Goal: Task Accomplishment & Management: Manage account settings

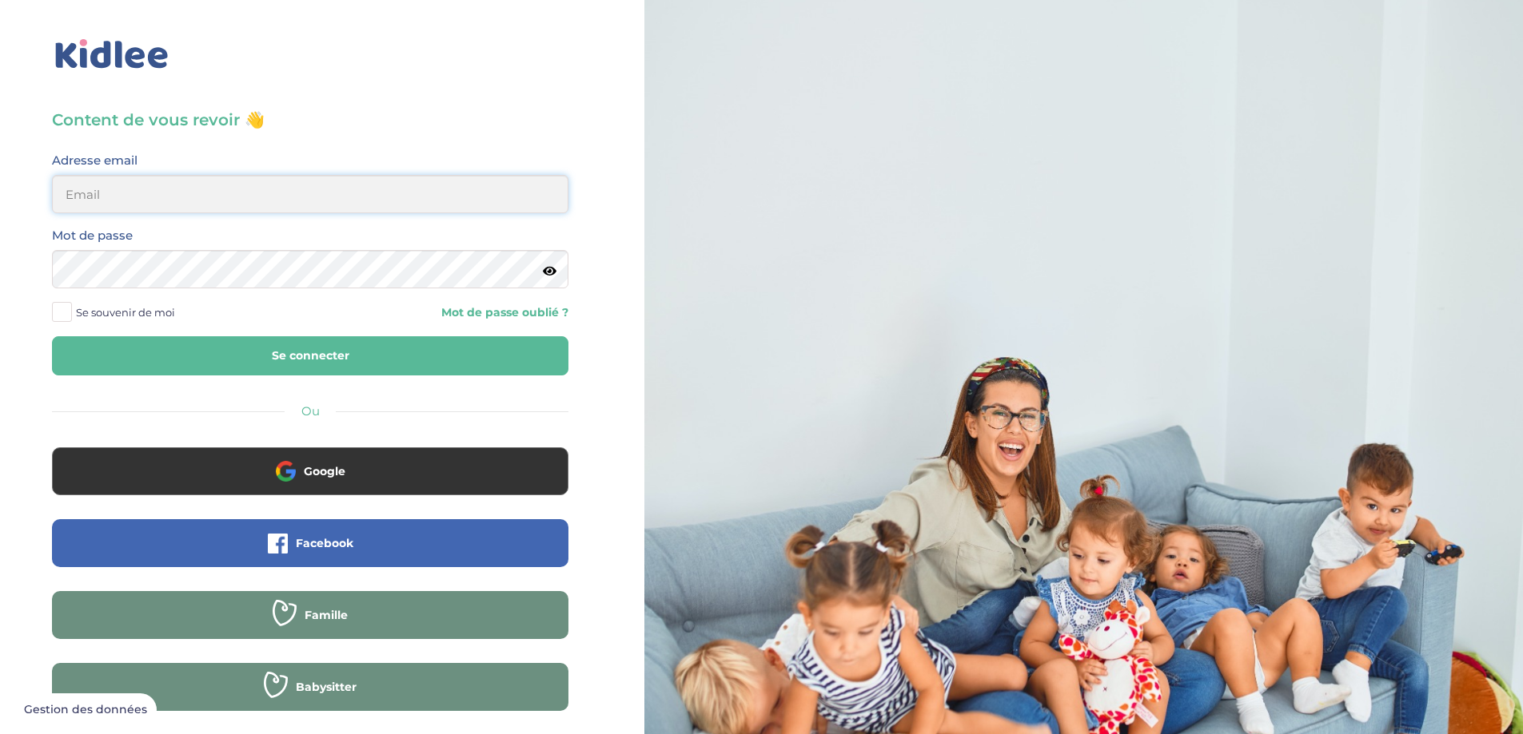
click at [155, 193] on input "email" at bounding box center [310, 194] width 516 height 38
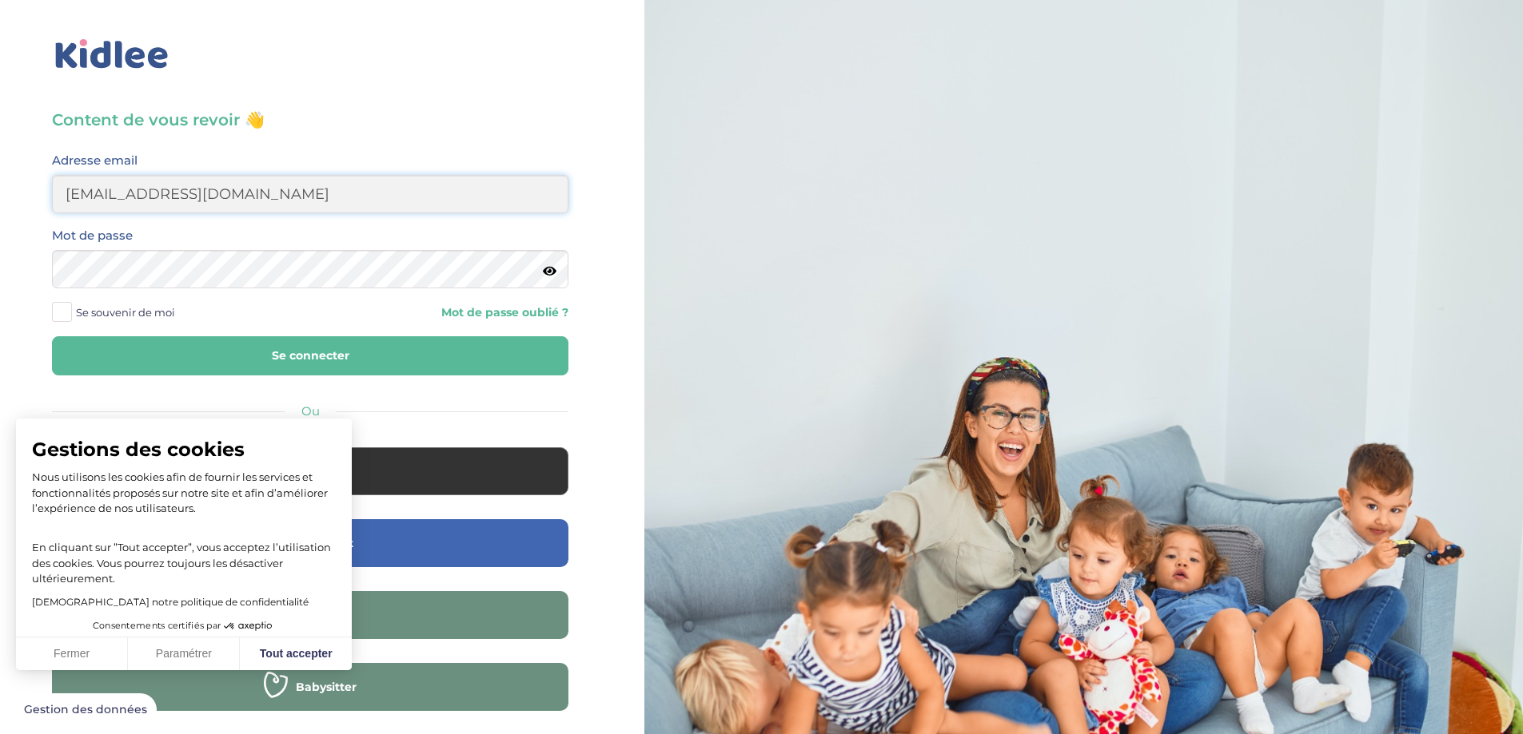
type input "djunasangare@gmail.com"
click at [68, 315] on span at bounding box center [62, 312] width 20 height 20
click at [0, 0] on input "Se souvenir de moi" at bounding box center [0, 0] width 0 height 0
click at [547, 271] on icon at bounding box center [550, 271] width 14 height 12
click at [156, 357] on button "Se connecter" at bounding box center [310, 355] width 516 height 39
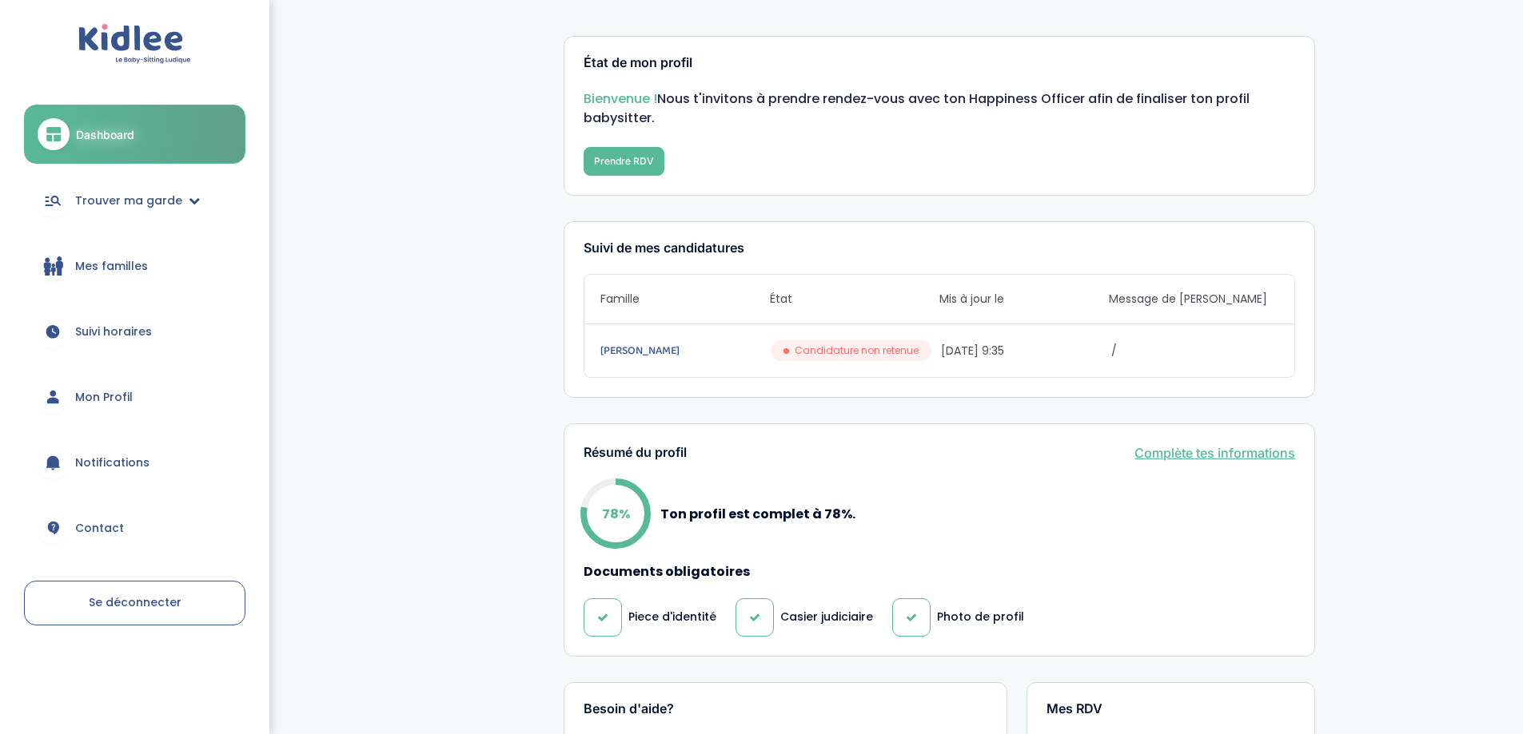
click at [125, 208] on span "Trouver ma garde" at bounding box center [128, 201] width 107 height 17
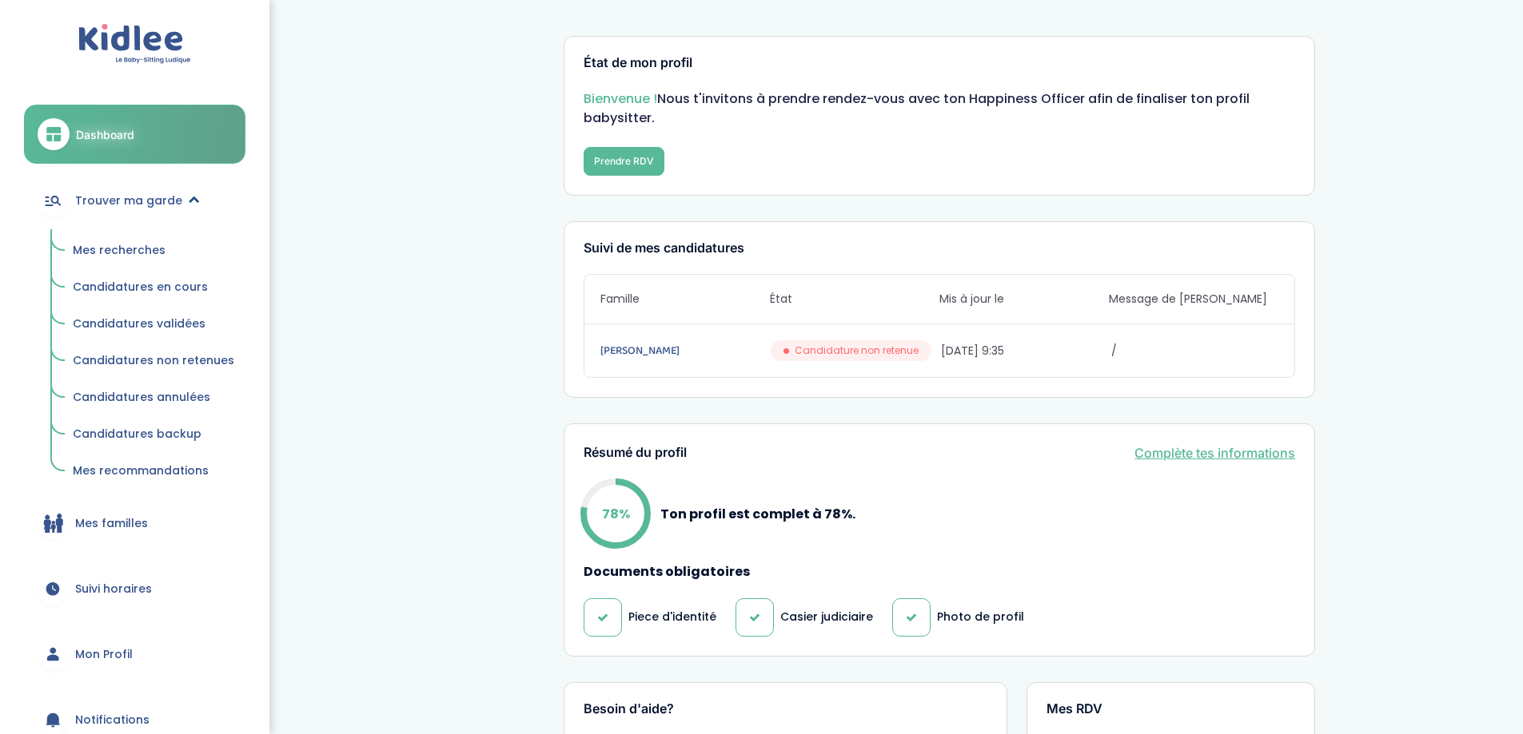
click at [179, 205] on link "Trouver ma garde" at bounding box center [134, 201] width 221 height 58
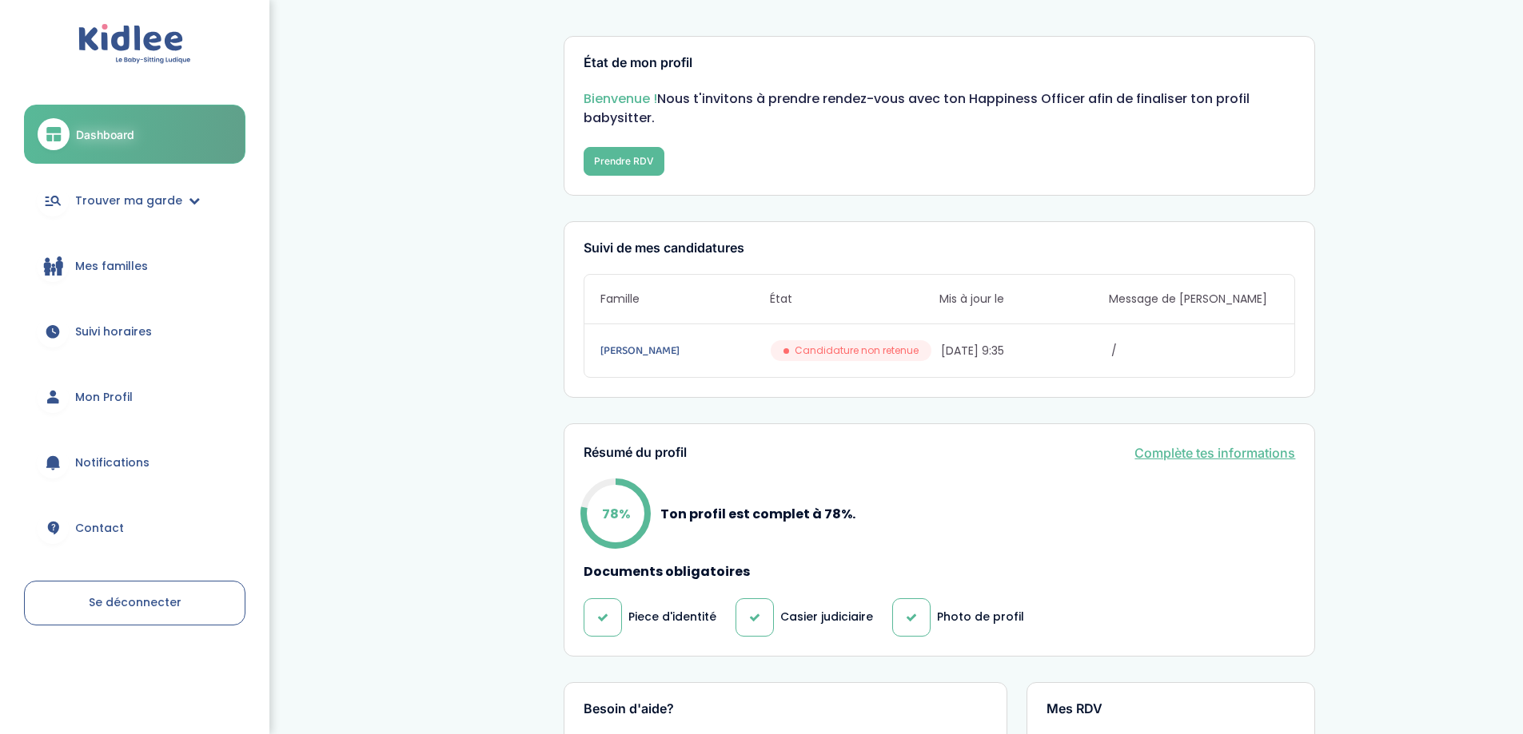
click at [106, 264] on span "Mes familles" at bounding box center [111, 266] width 73 height 17
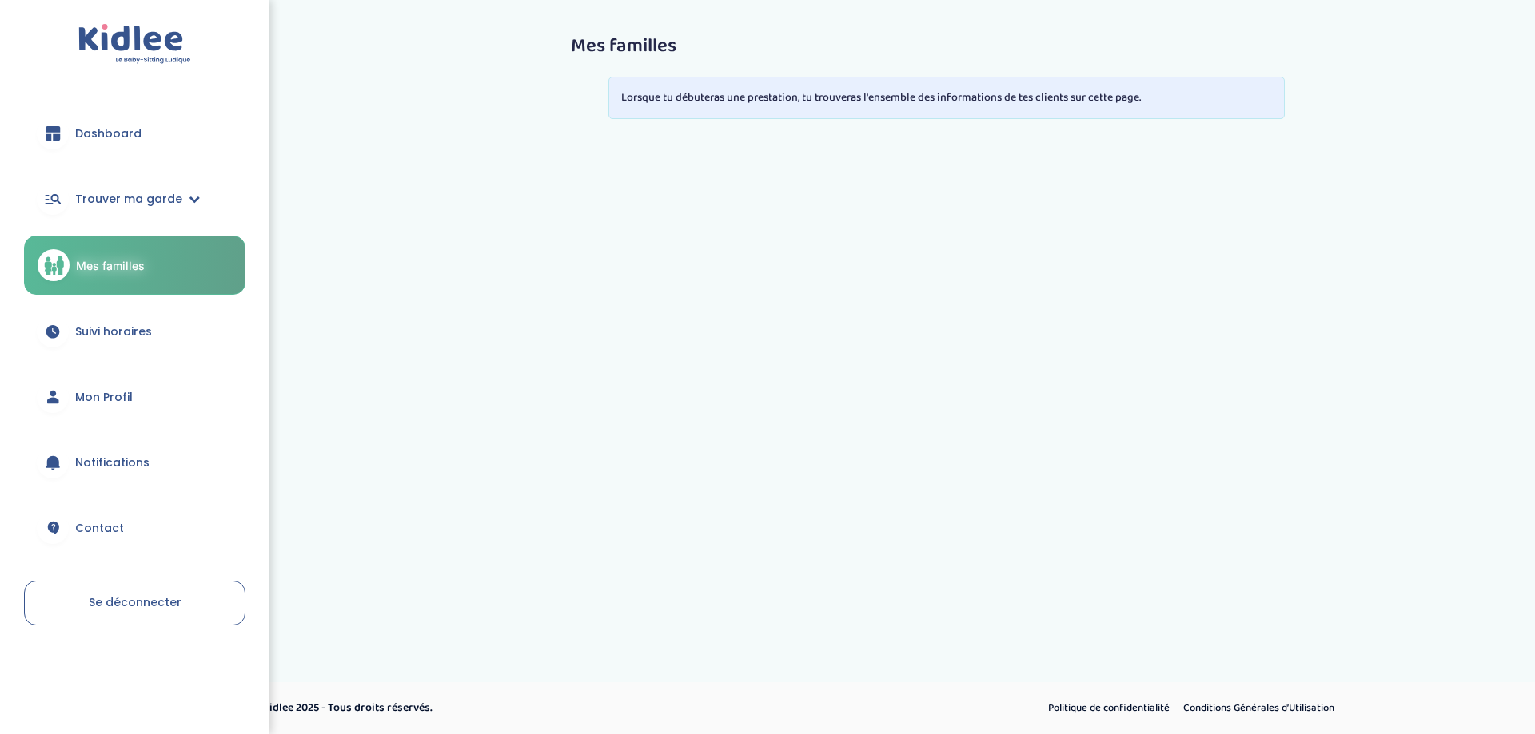
click at [101, 391] on span "Mon Profil" at bounding box center [104, 397] width 58 height 17
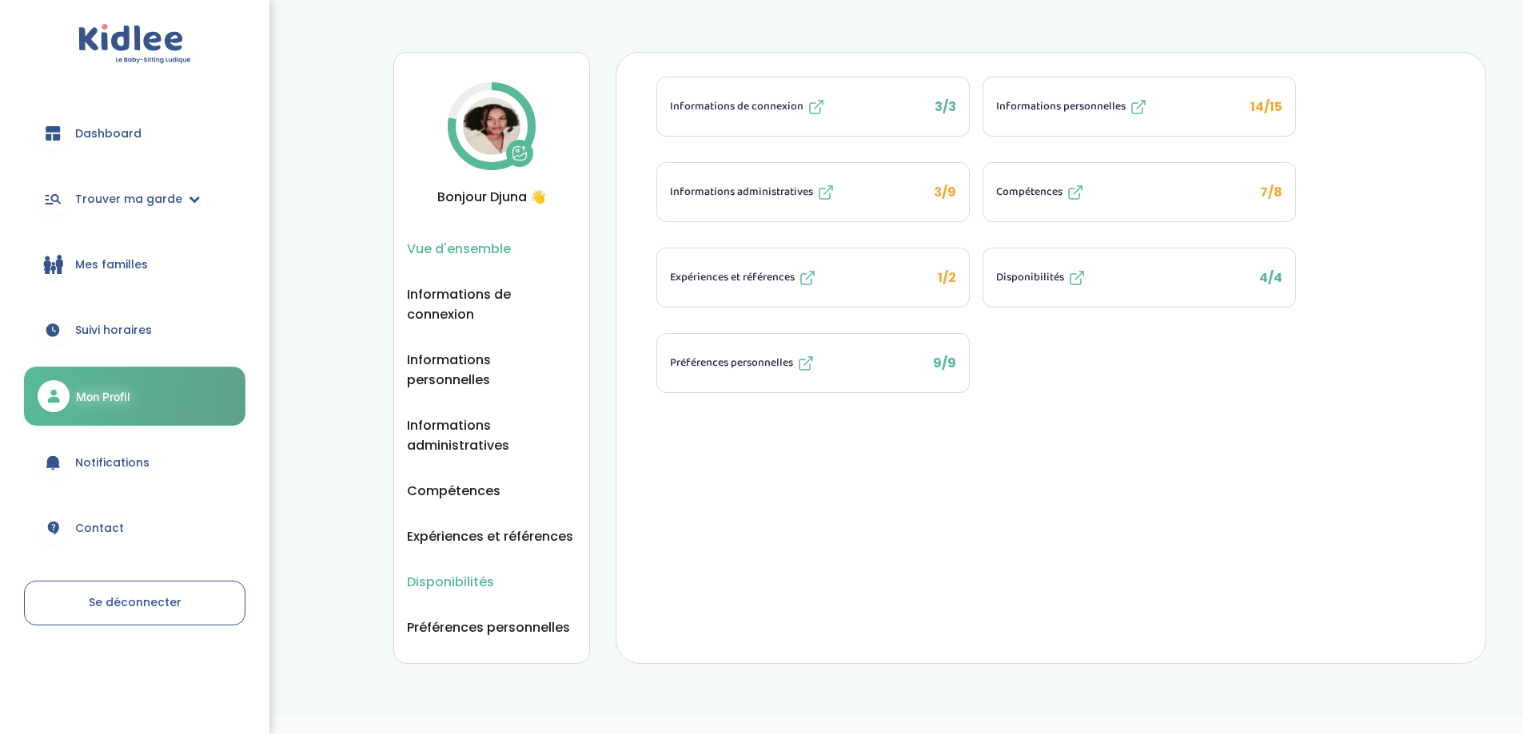
click at [464, 572] on span "Disponibilités" at bounding box center [450, 582] width 87 height 20
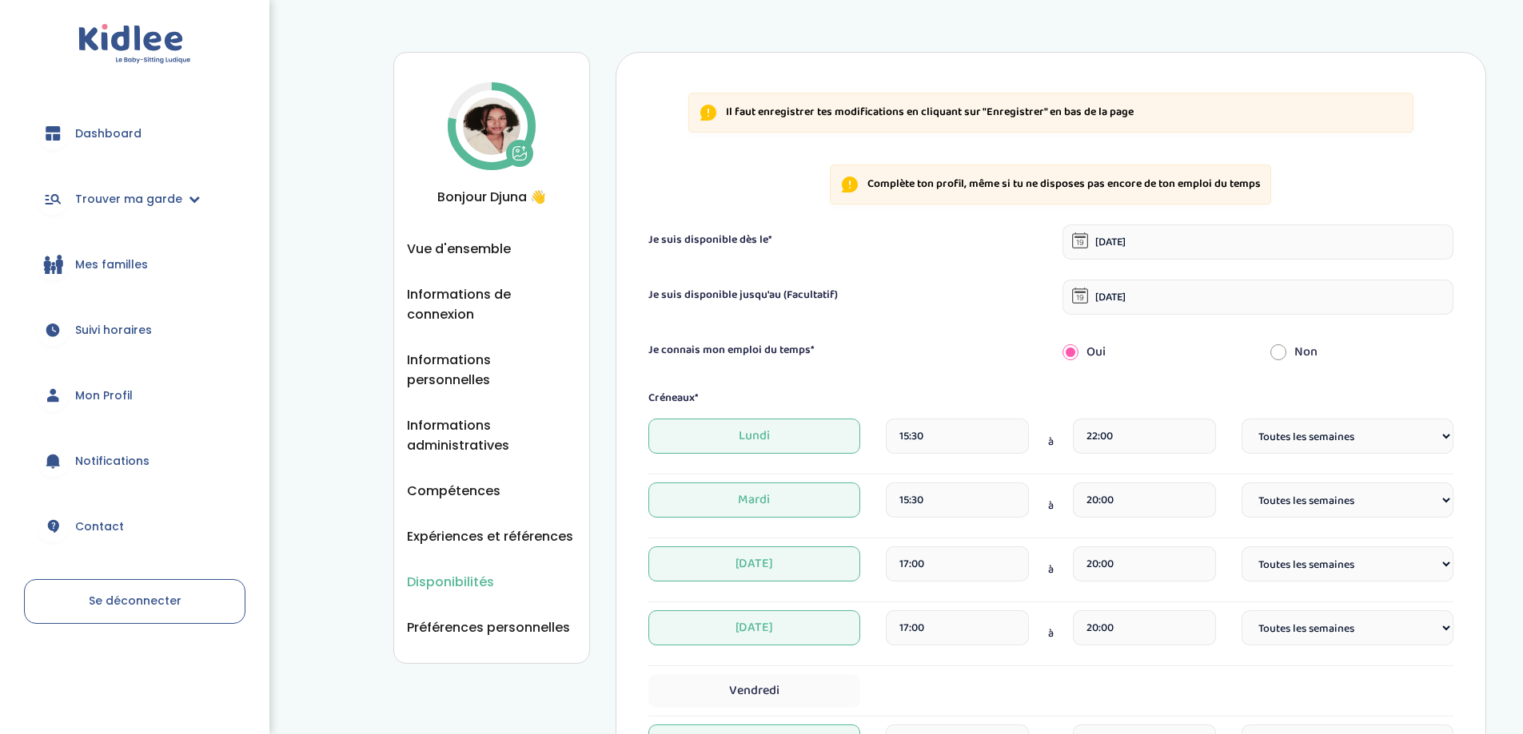
select select "1"
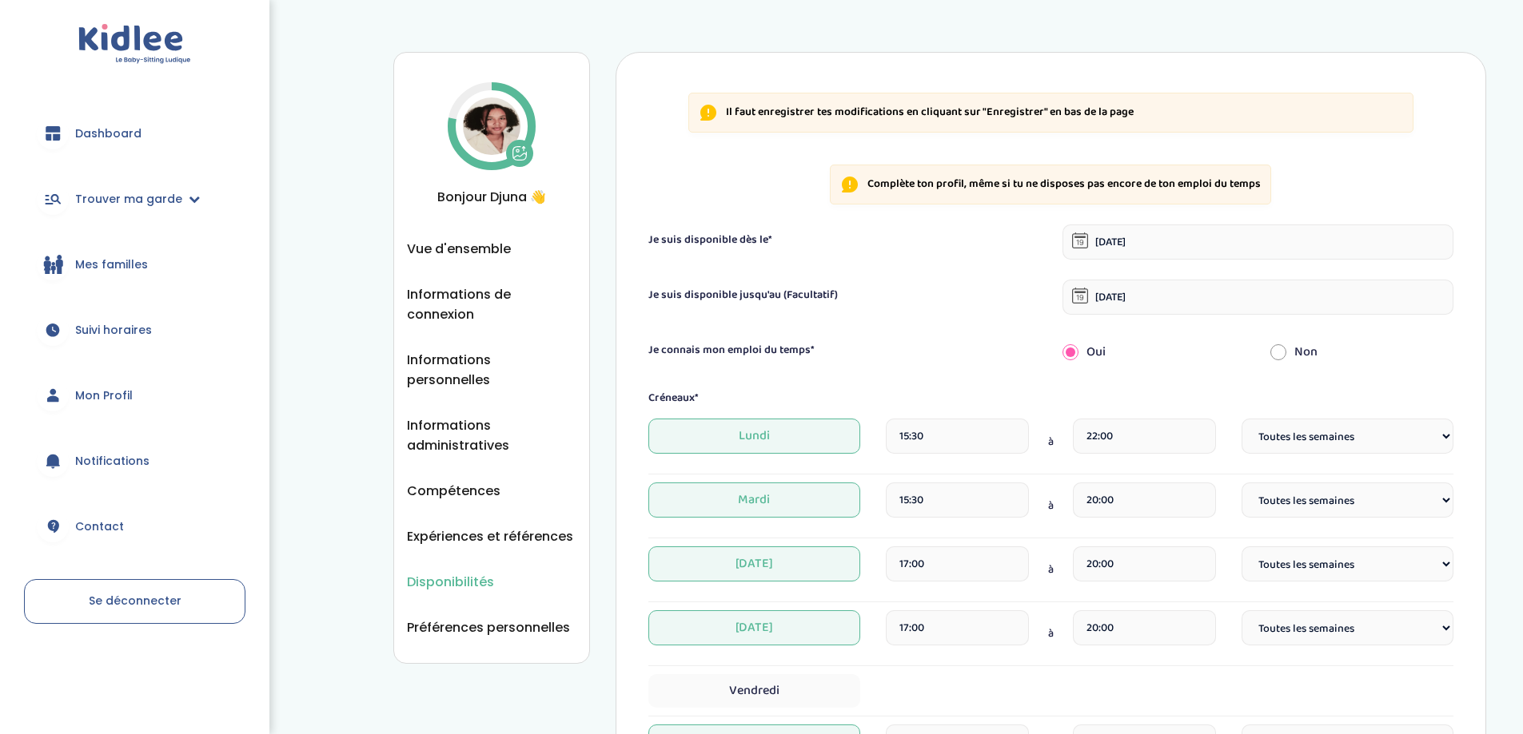
select select "1"
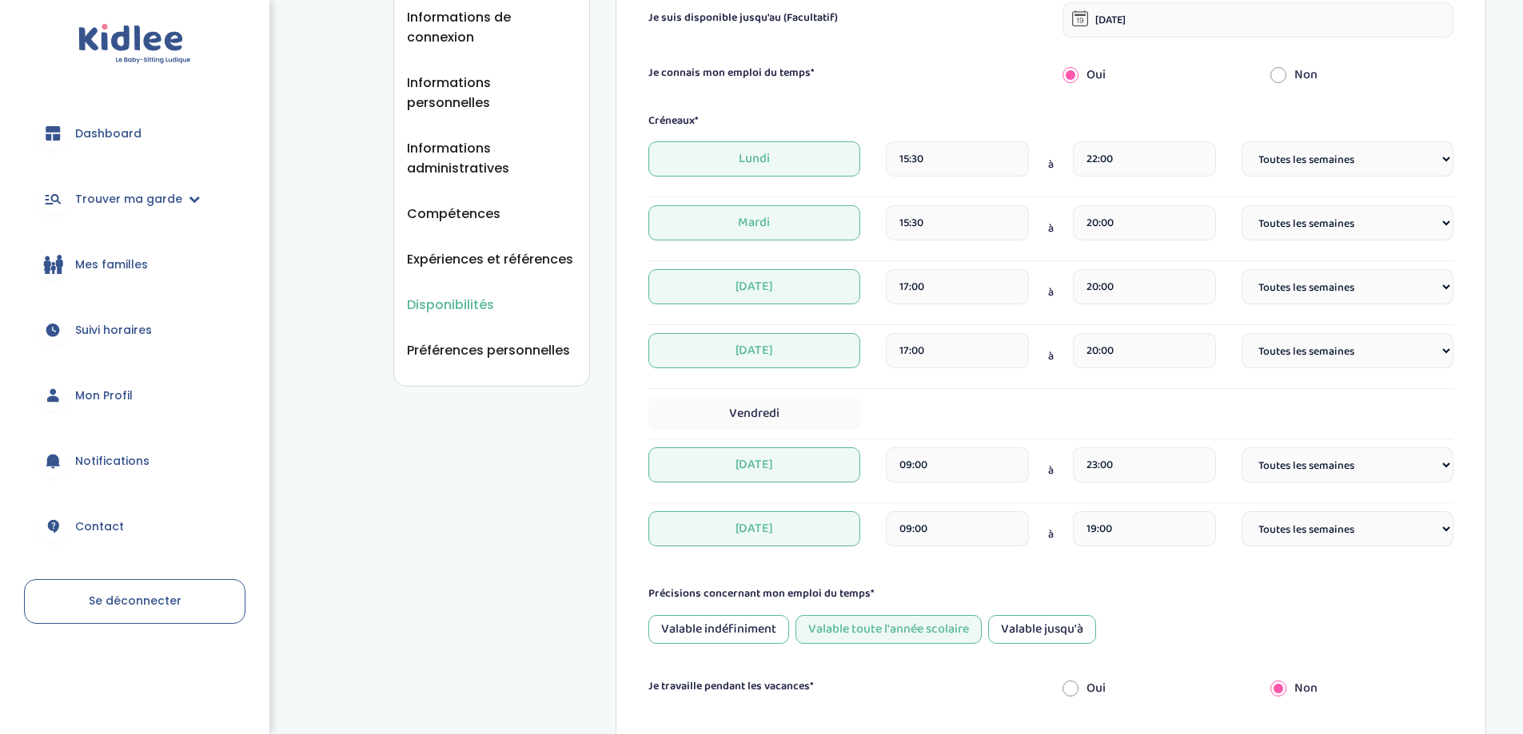
scroll to position [240, 0]
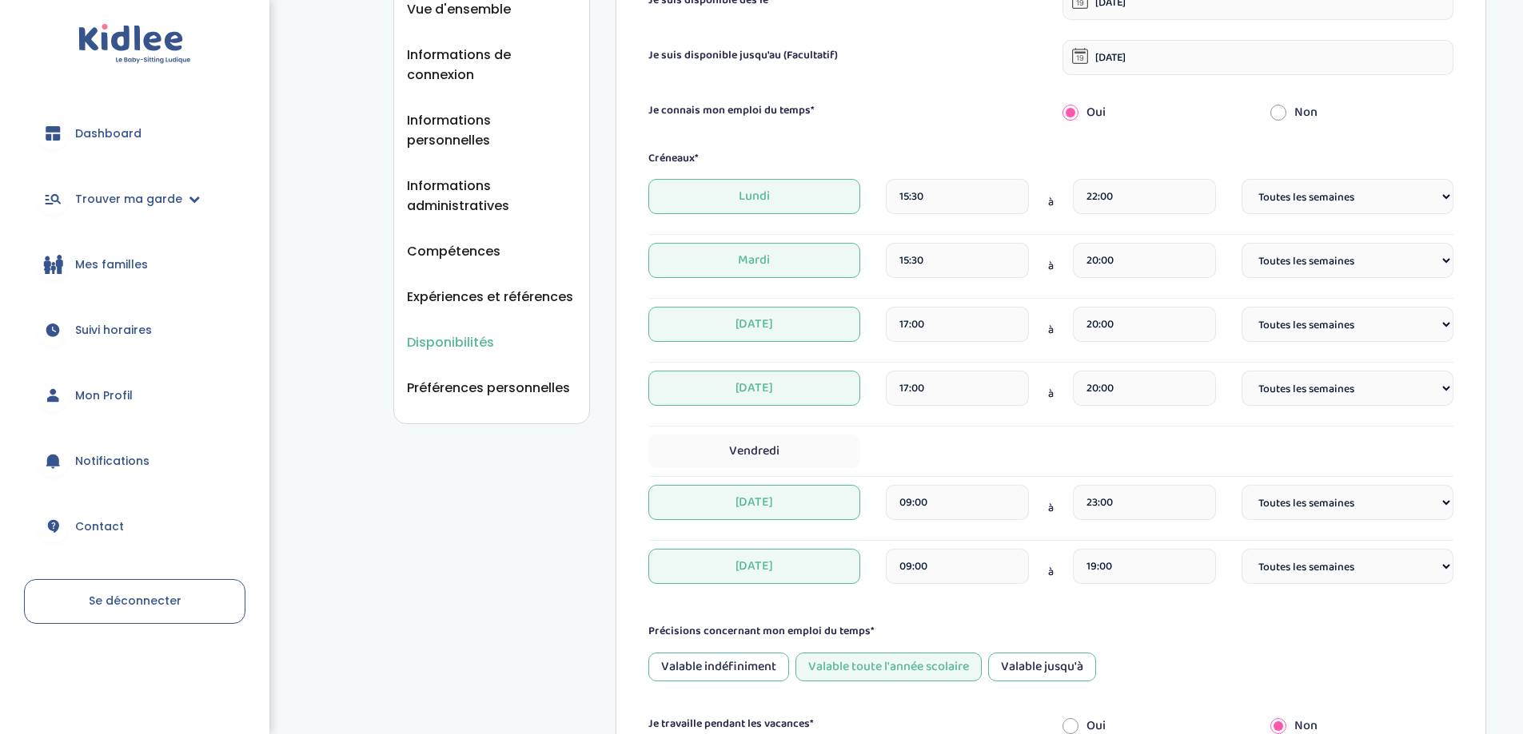
click at [953, 196] on input "15:30" at bounding box center [957, 196] width 143 height 35
click at [1327, 193] on select "Fréquence Toutes les semaines Toutes les 2 semaines Tous les mois" at bounding box center [1347, 196] width 212 height 35
click at [723, 182] on span "Lundi" at bounding box center [754, 196] width 212 height 35
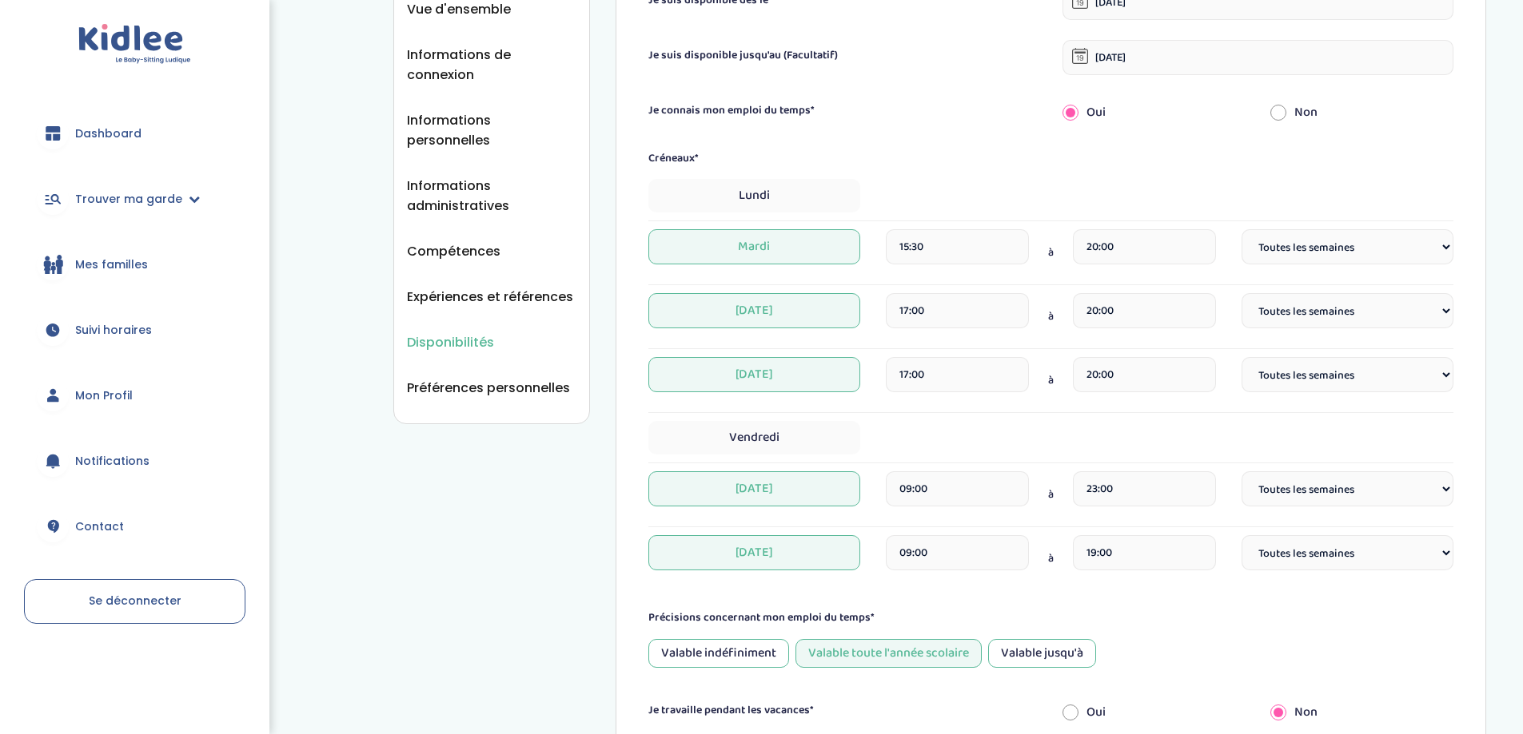
scroll to position [320, 0]
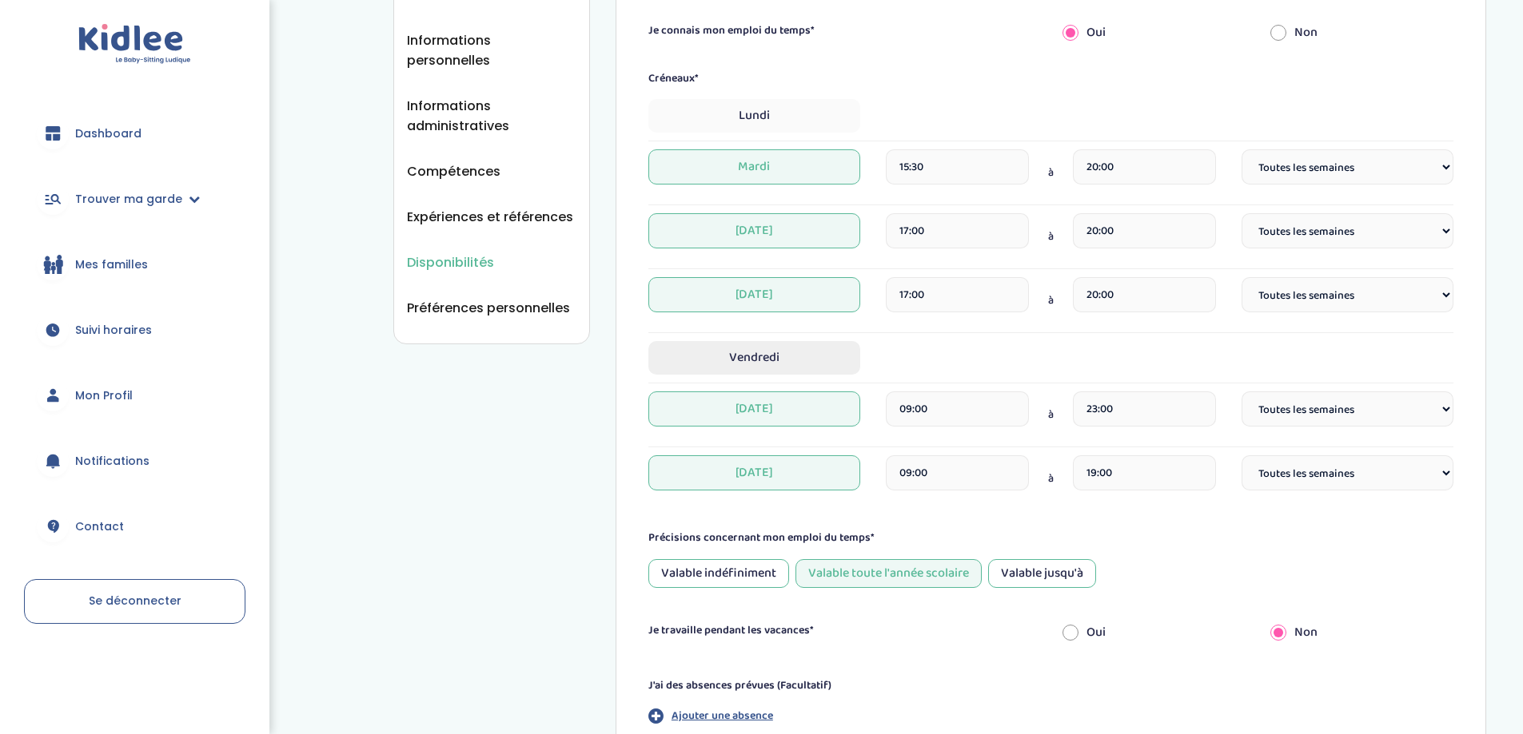
click at [766, 364] on span "Vendredi" at bounding box center [754, 358] width 212 height 34
select select "1"
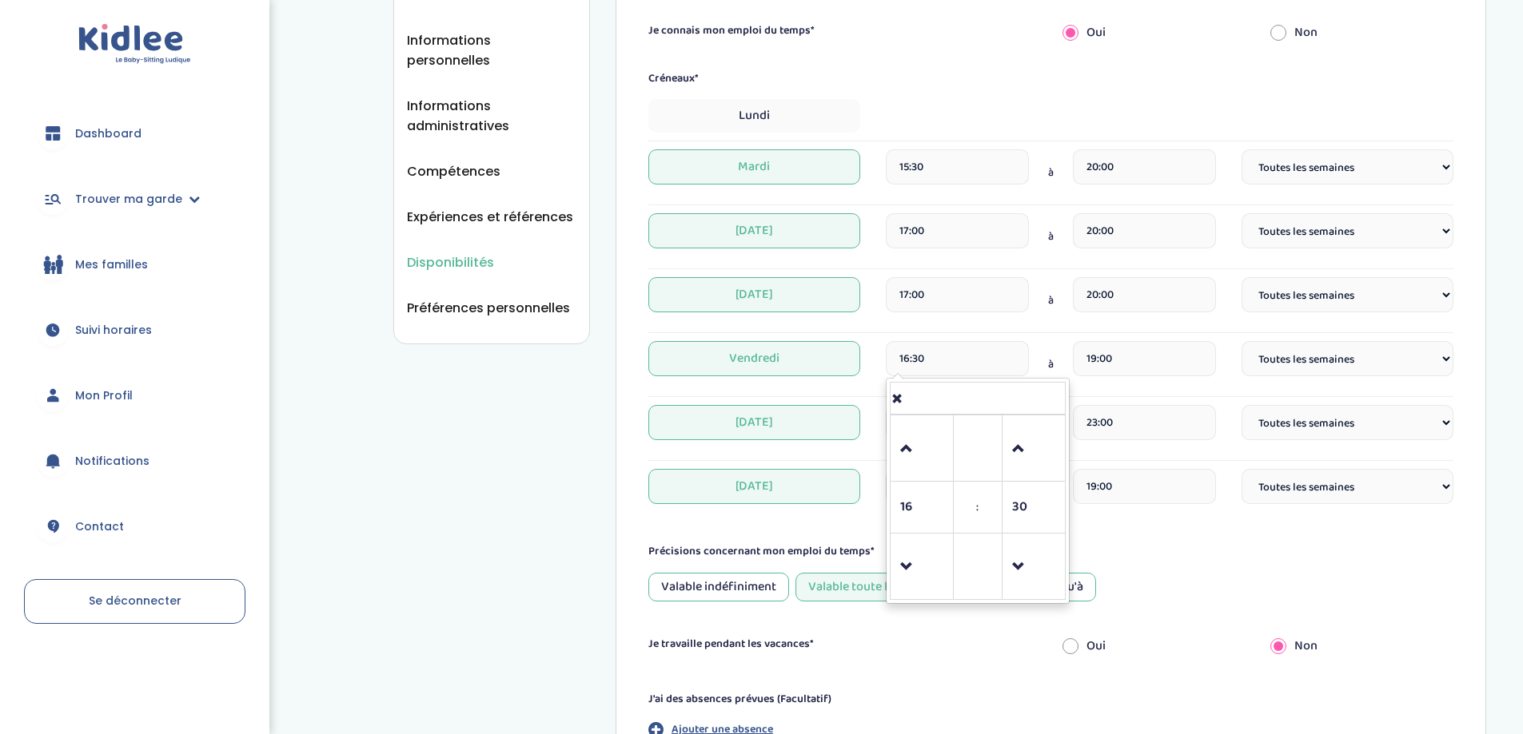
click at [995, 364] on input "16:30" at bounding box center [957, 358] width 143 height 35
click at [909, 442] on span at bounding box center [921, 449] width 43 height 43
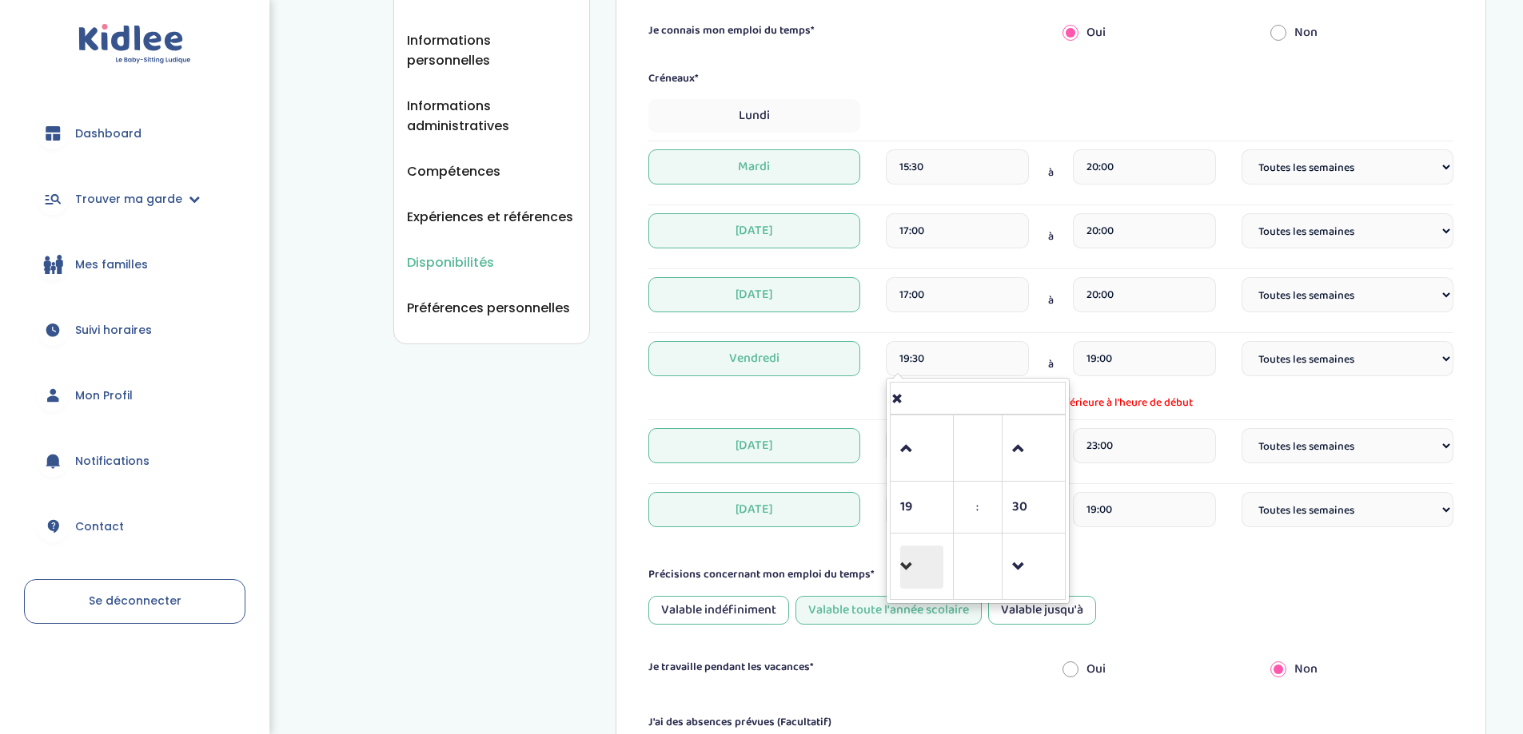
click at [915, 563] on span at bounding box center [921, 567] width 43 height 43
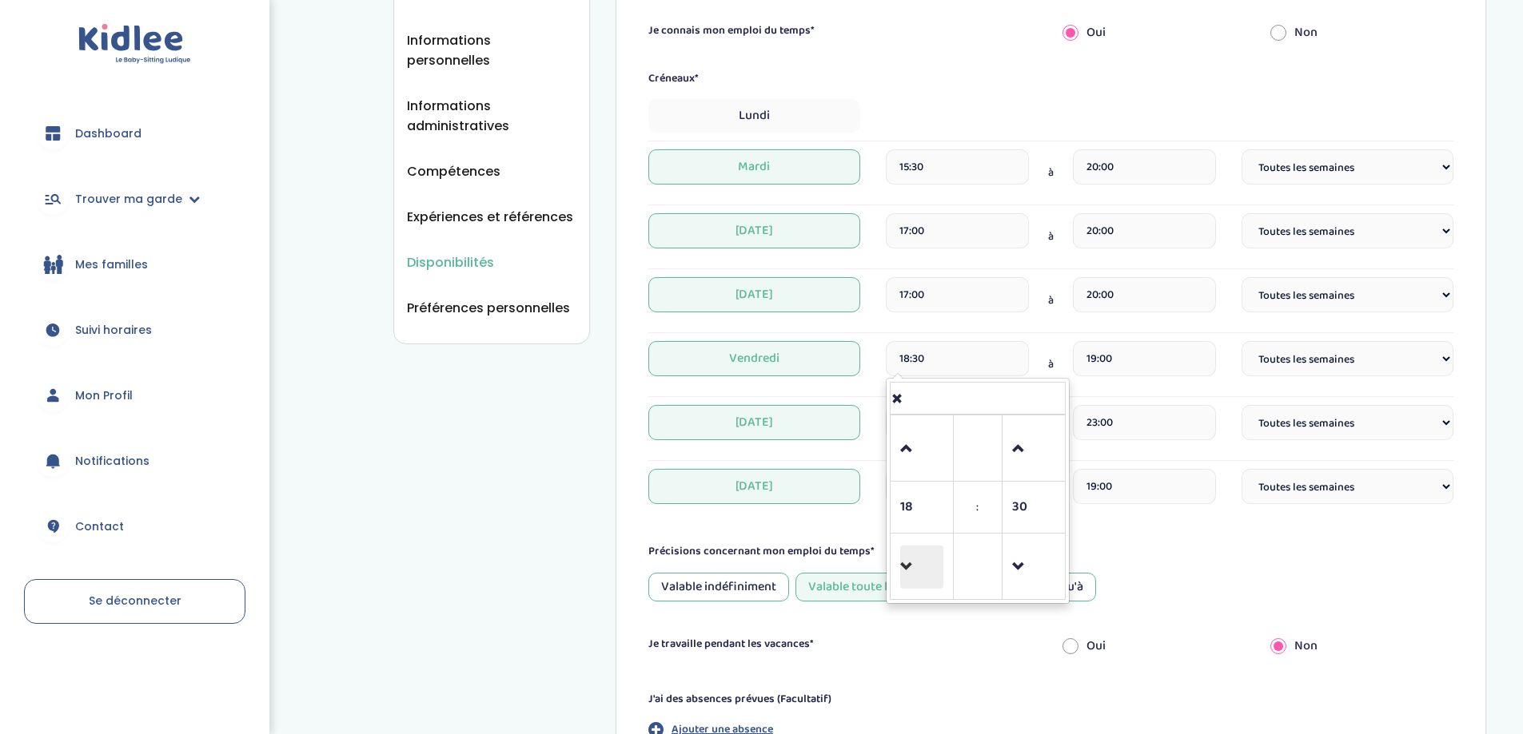
click at [912, 563] on span at bounding box center [921, 567] width 43 height 43
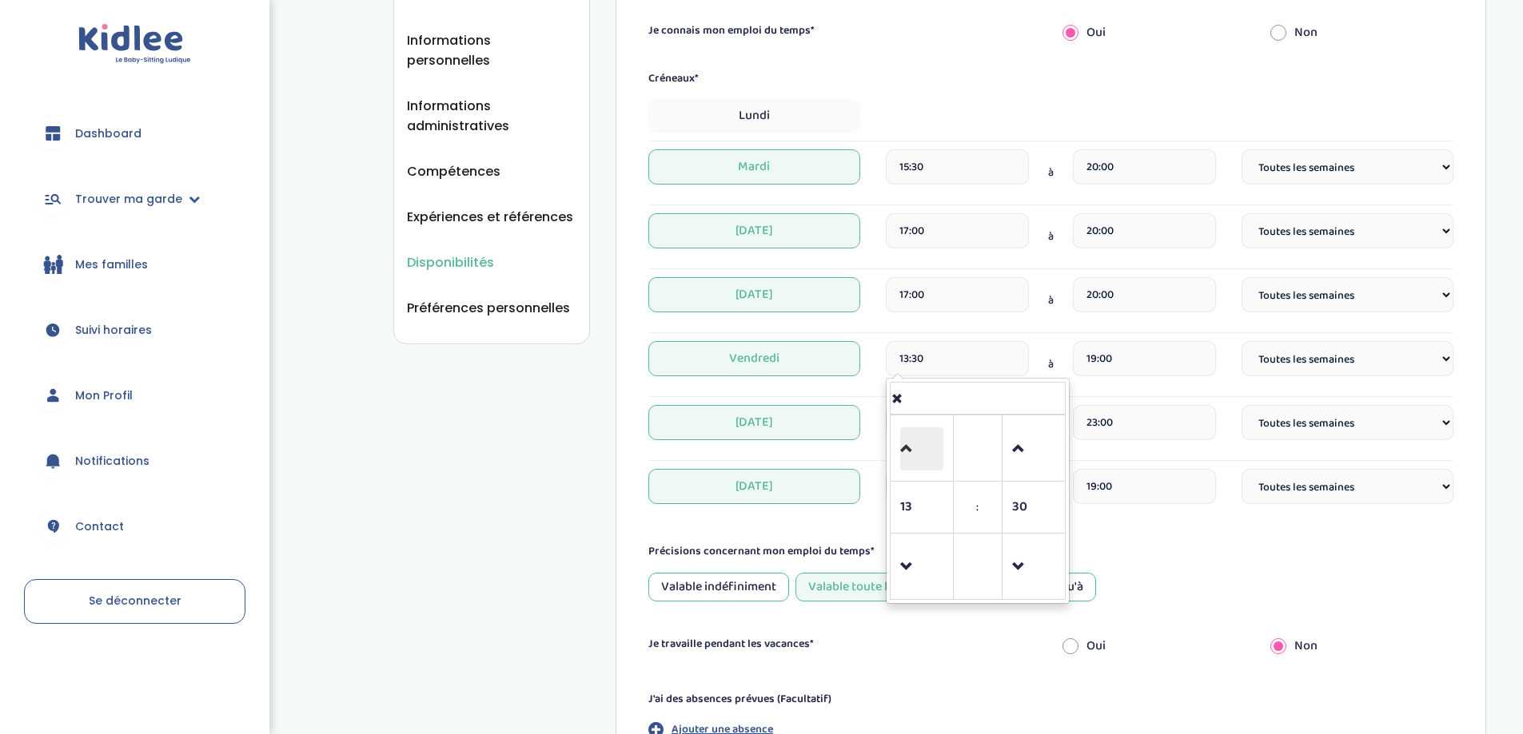
click at [906, 459] on span at bounding box center [921, 449] width 43 height 43
click at [1009, 566] on link at bounding box center [1032, 567] width 47 height 58
click at [1020, 564] on span at bounding box center [1033, 567] width 43 height 43
click at [1025, 453] on span at bounding box center [1033, 449] width 43 height 43
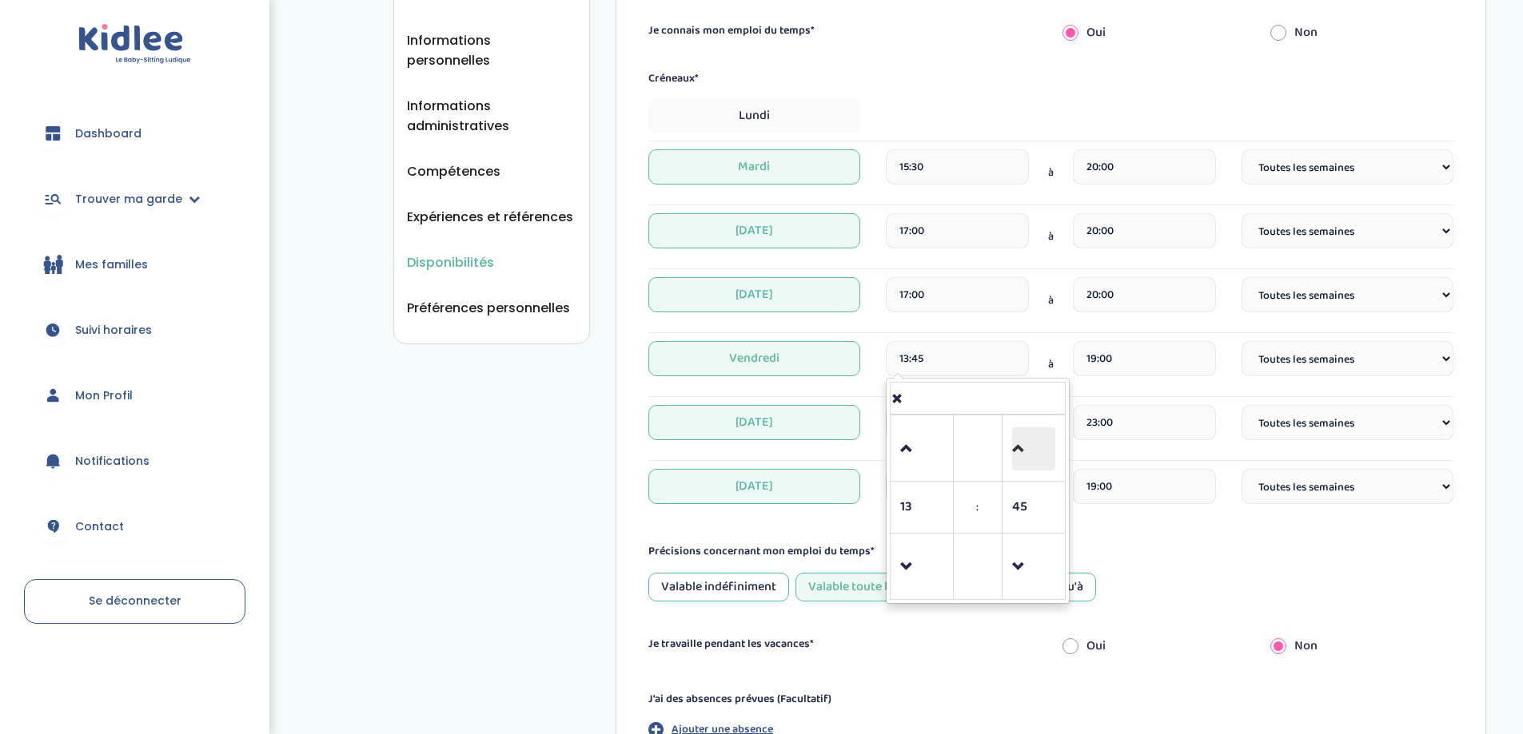
type input "14:00"
click at [949, 74] on div "Créneaux*" at bounding box center [1050, 78] width 829 height 17
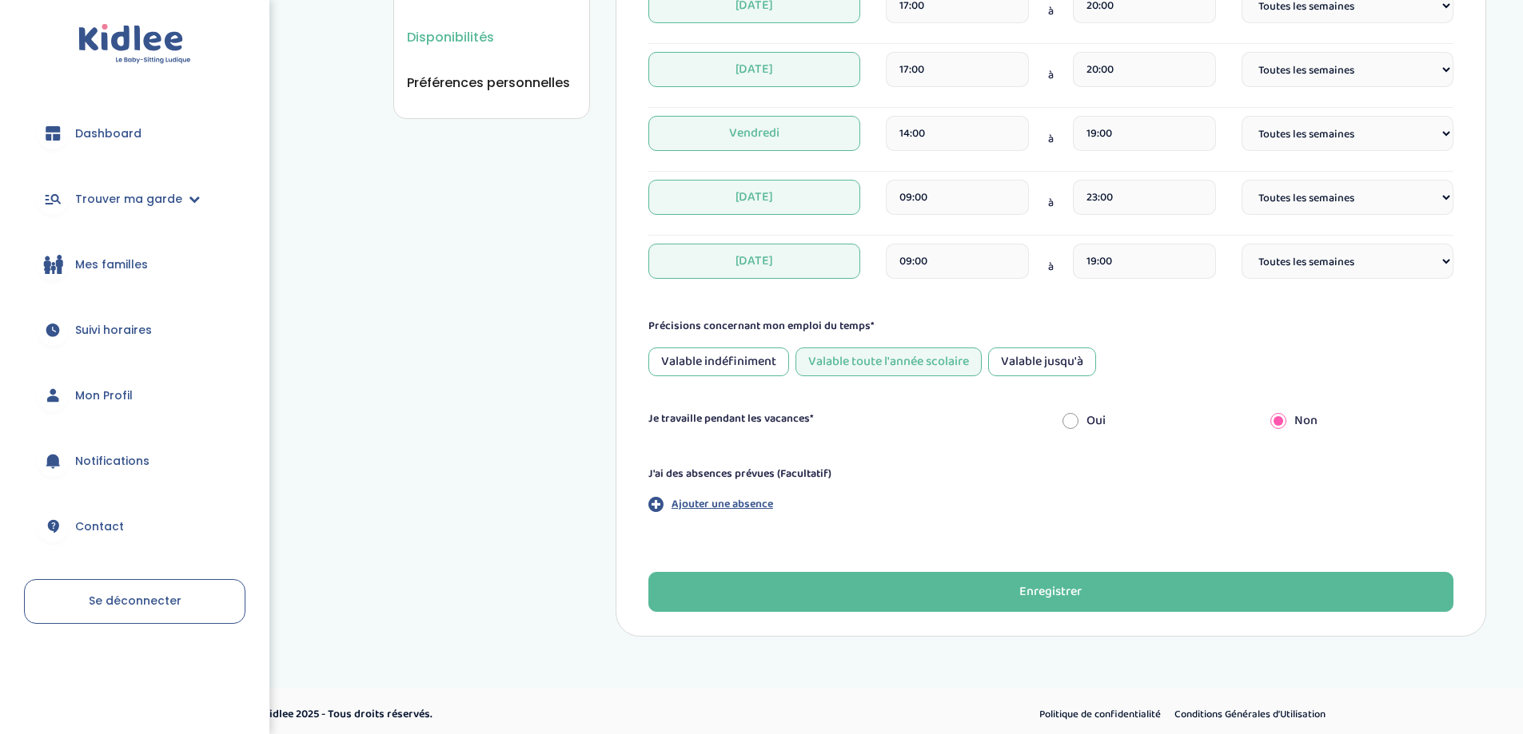
scroll to position [551, 0]
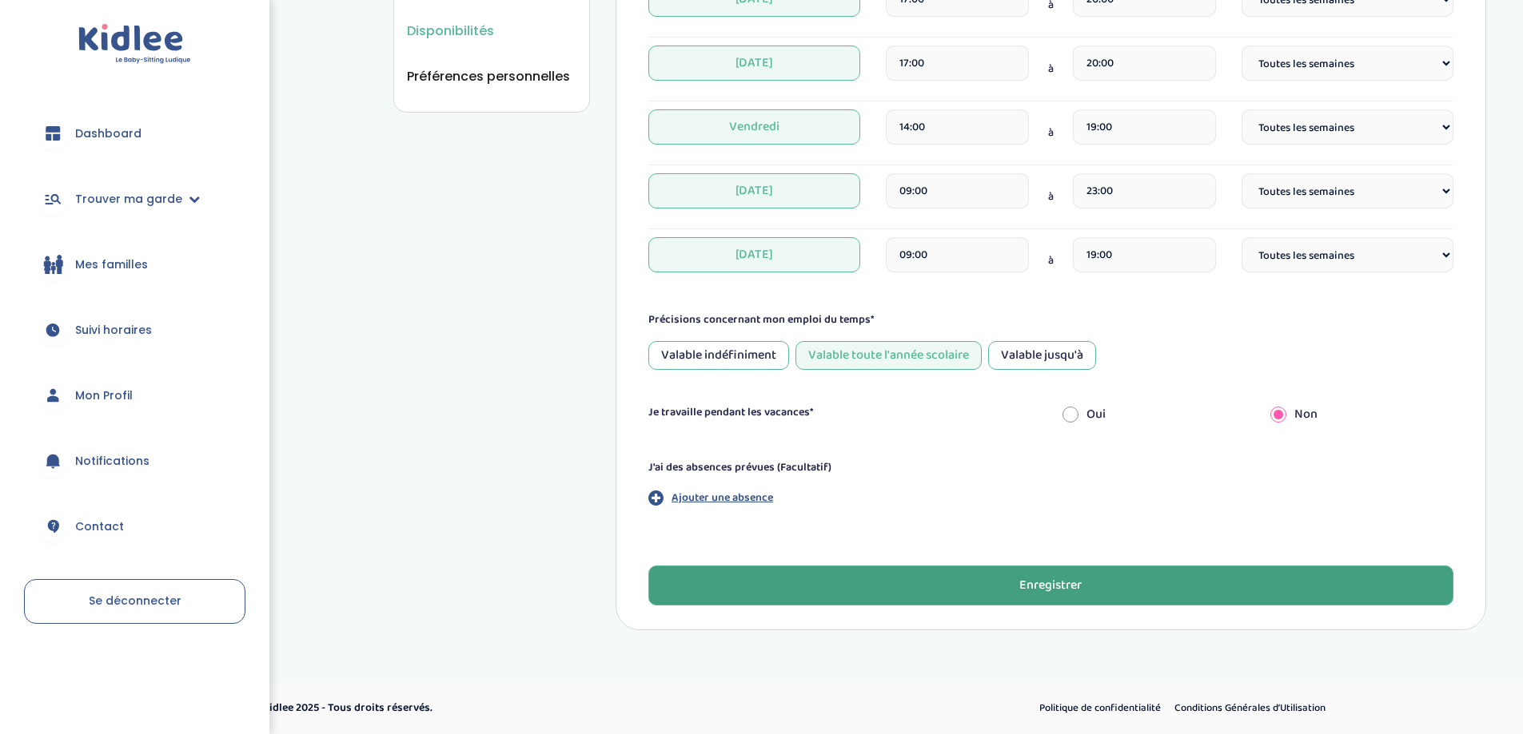
click at [1038, 577] on div "Enregistrer" at bounding box center [1050, 586] width 62 height 18
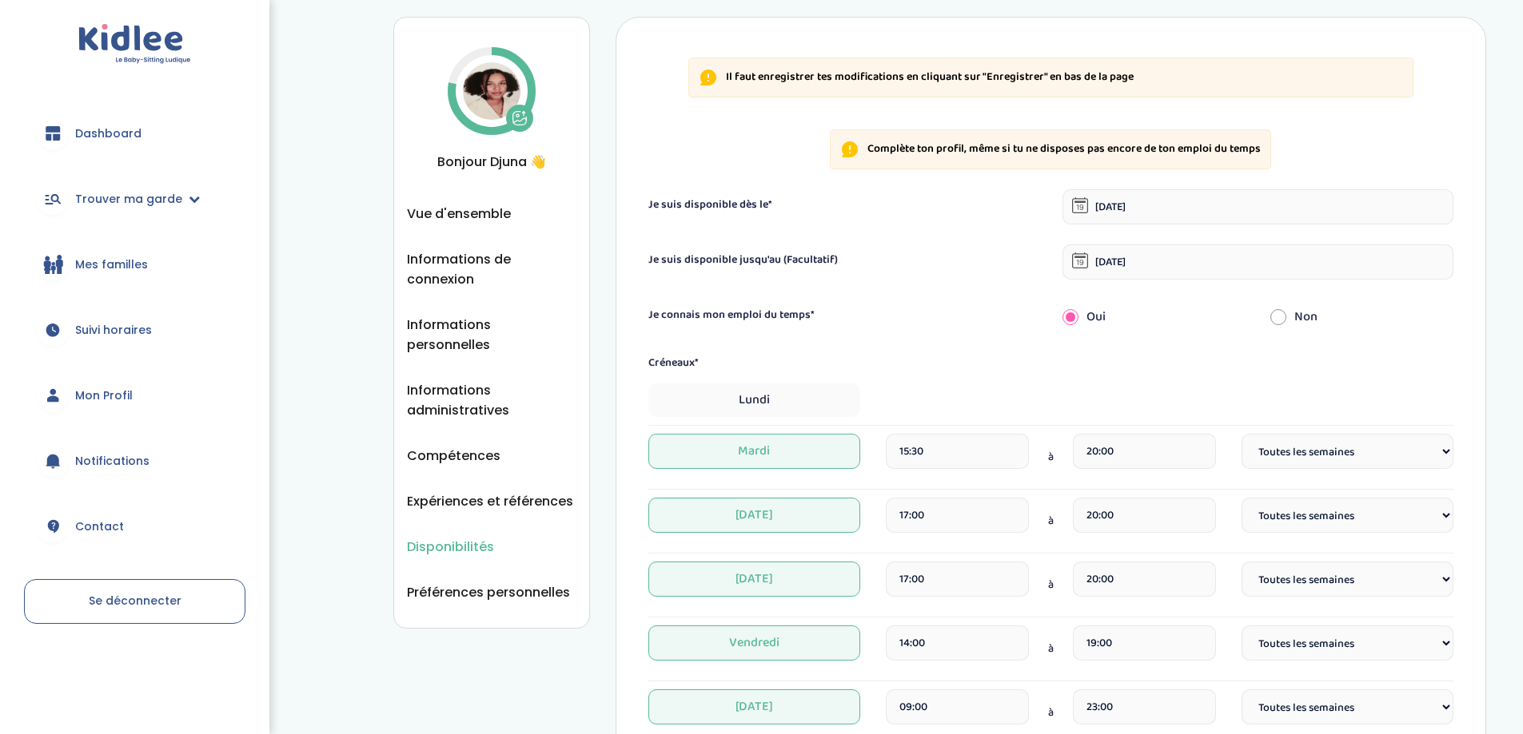
scroll to position [0, 0]
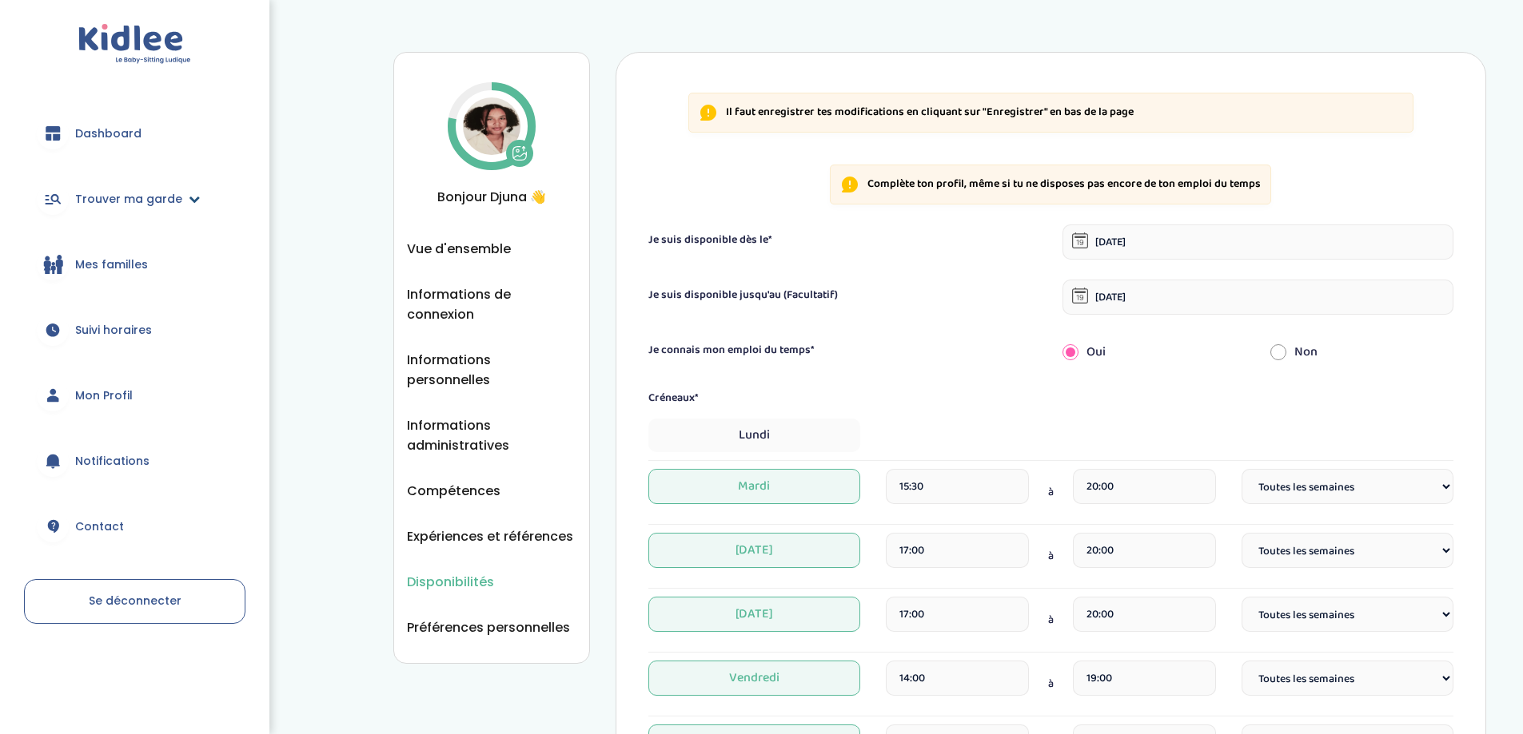
click at [129, 200] on span "Trouver ma garde" at bounding box center [128, 199] width 107 height 17
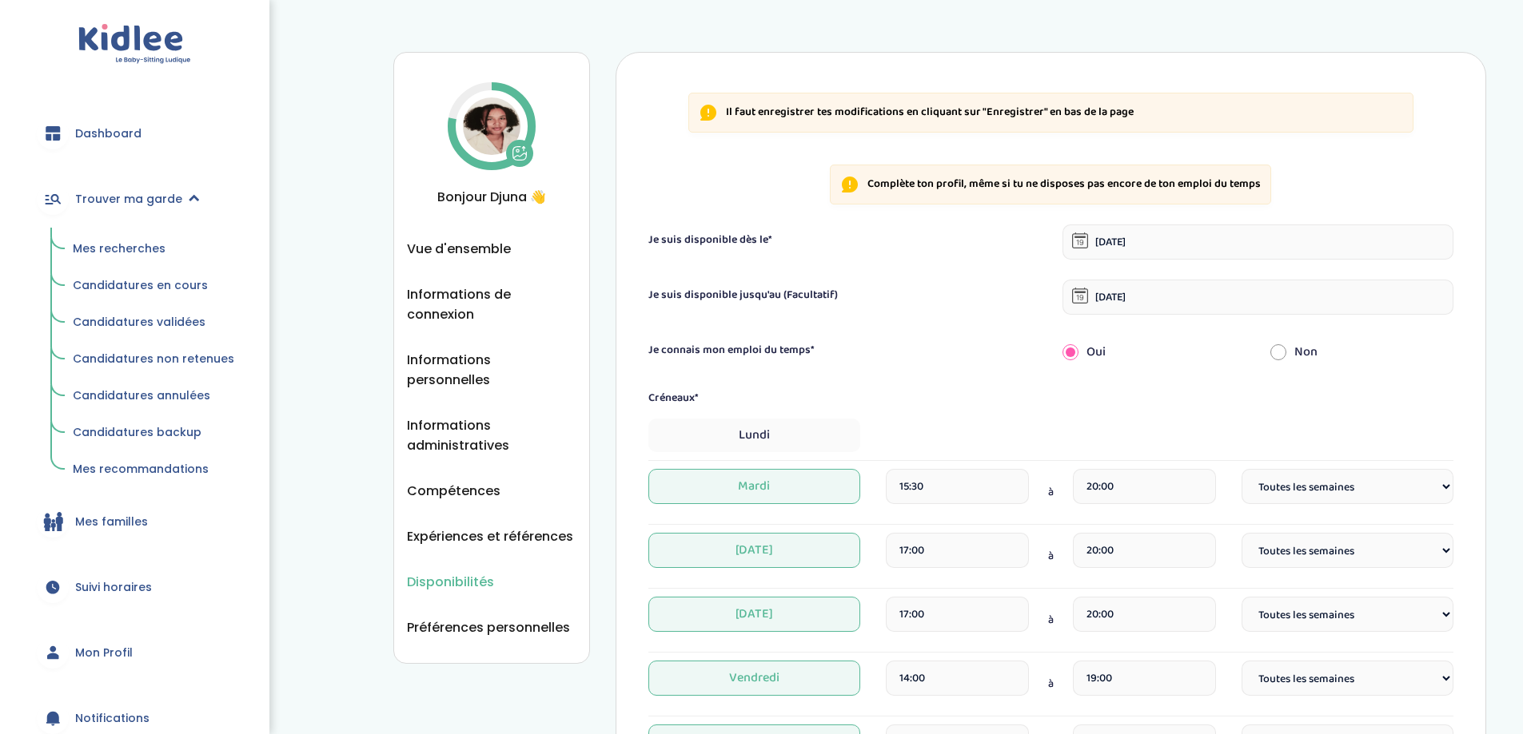
click at [145, 245] on span "Mes recherches" at bounding box center [119, 249] width 93 height 16
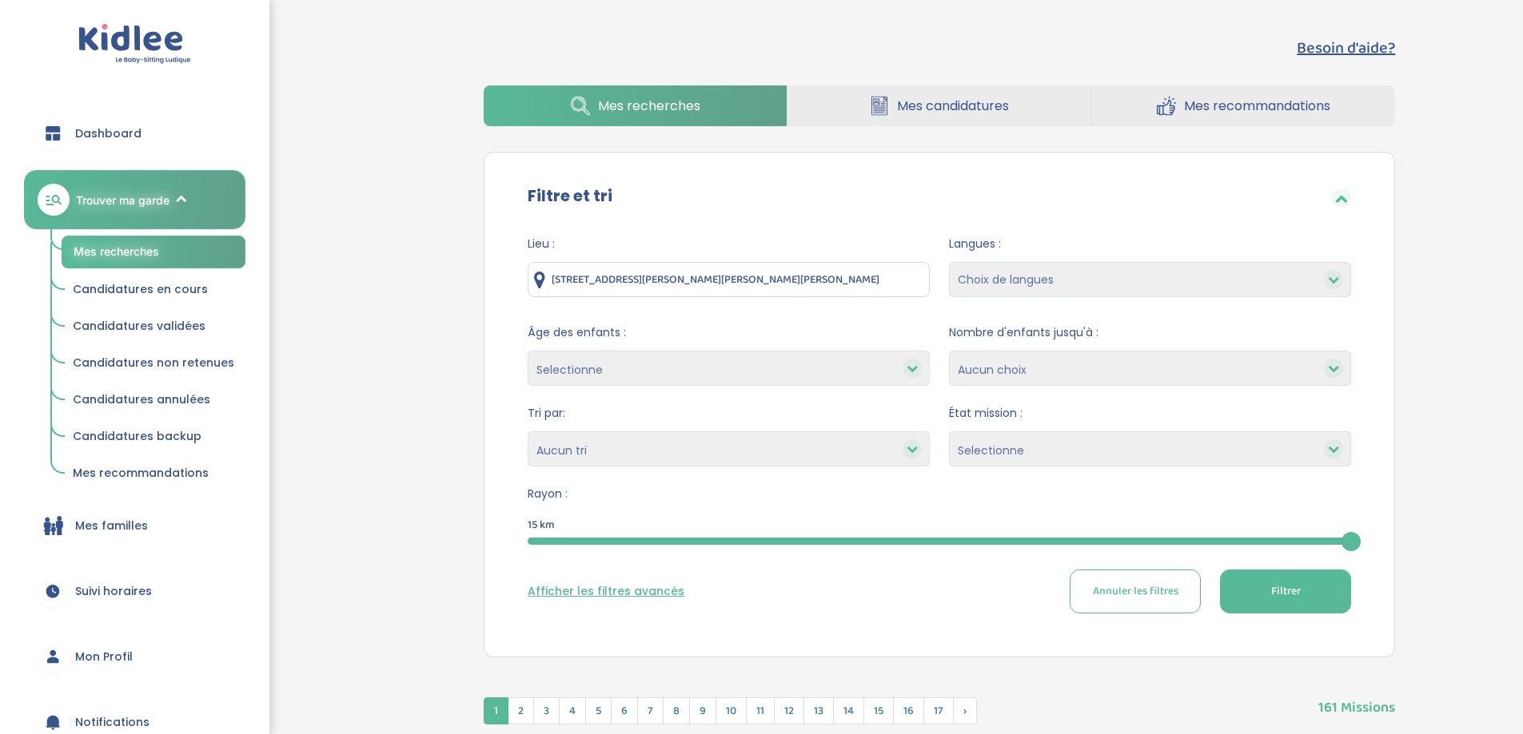
click at [998, 285] on select "Choix de langues Allemand Anglais Arabe Espagnol Italien Russe Français Coréen" at bounding box center [1150, 279] width 402 height 35
select select "2"
click at [949, 262] on select "Choix de langues Allemand Anglais Arabe Espagnol Italien Russe Français Coréen" at bounding box center [1150, 279] width 402 height 35
select select
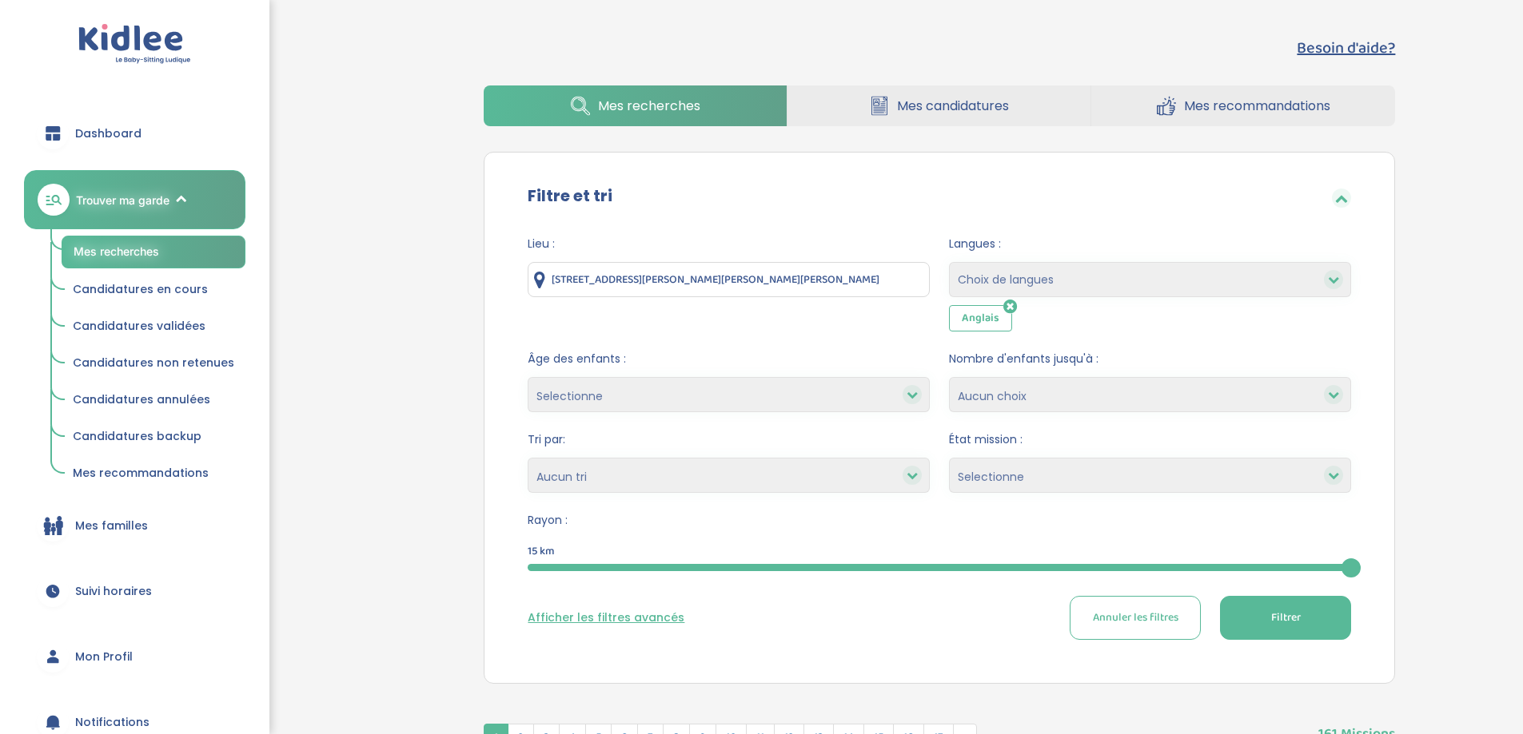
click at [1161, 393] on select "1 2 3 4 Aucun choix" at bounding box center [1150, 394] width 402 height 35
select select "2"
click at [949, 377] on select "1 2 3 4 Aucun choix" at bounding box center [1150, 394] width 402 height 35
click at [1028, 476] on select "Selectionne Nouvelle Mission Peu de candidat.e.s Déjà plusieurs candidat.e.s Pr…" at bounding box center [1150, 475] width 402 height 35
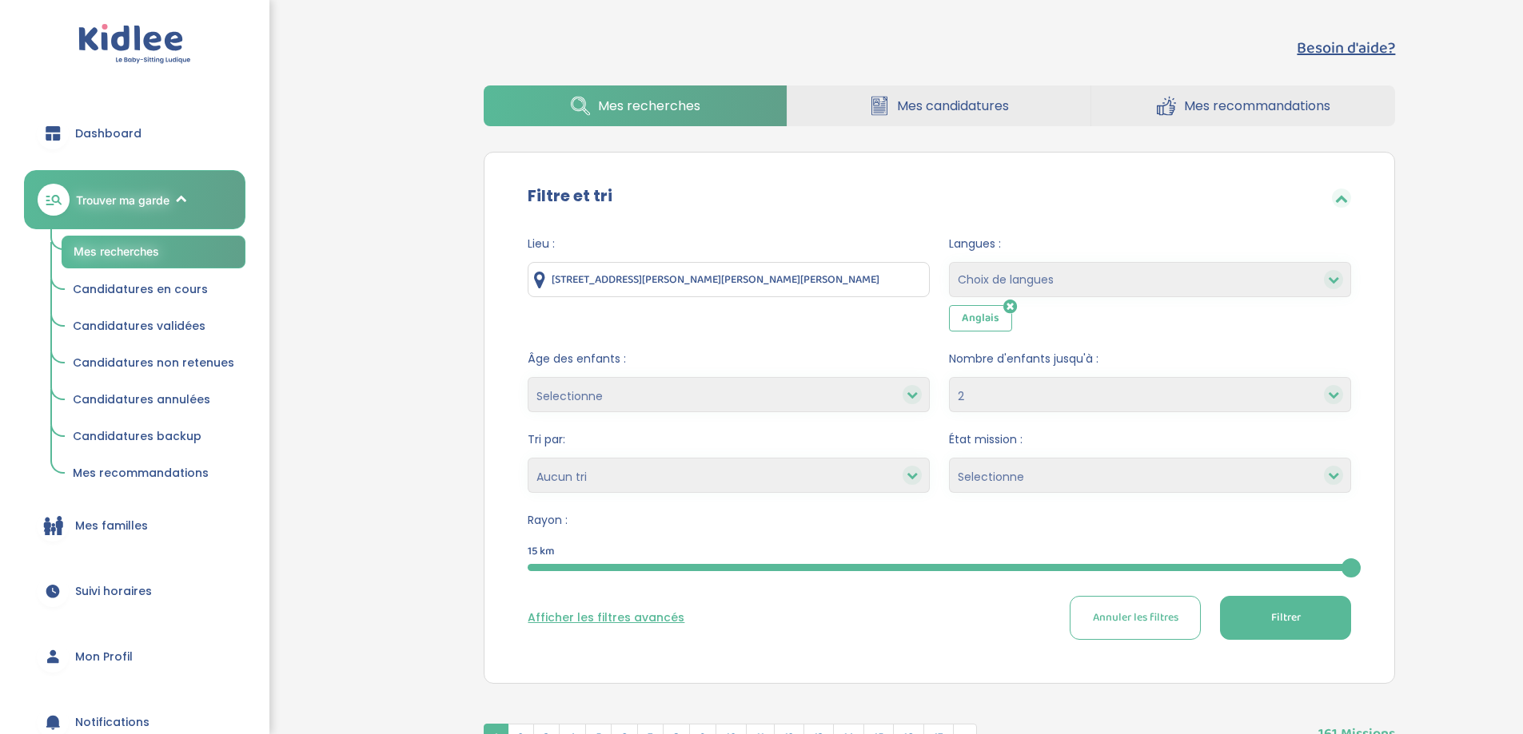
click at [1315, 623] on button "Filtrer" at bounding box center [1285, 618] width 131 height 44
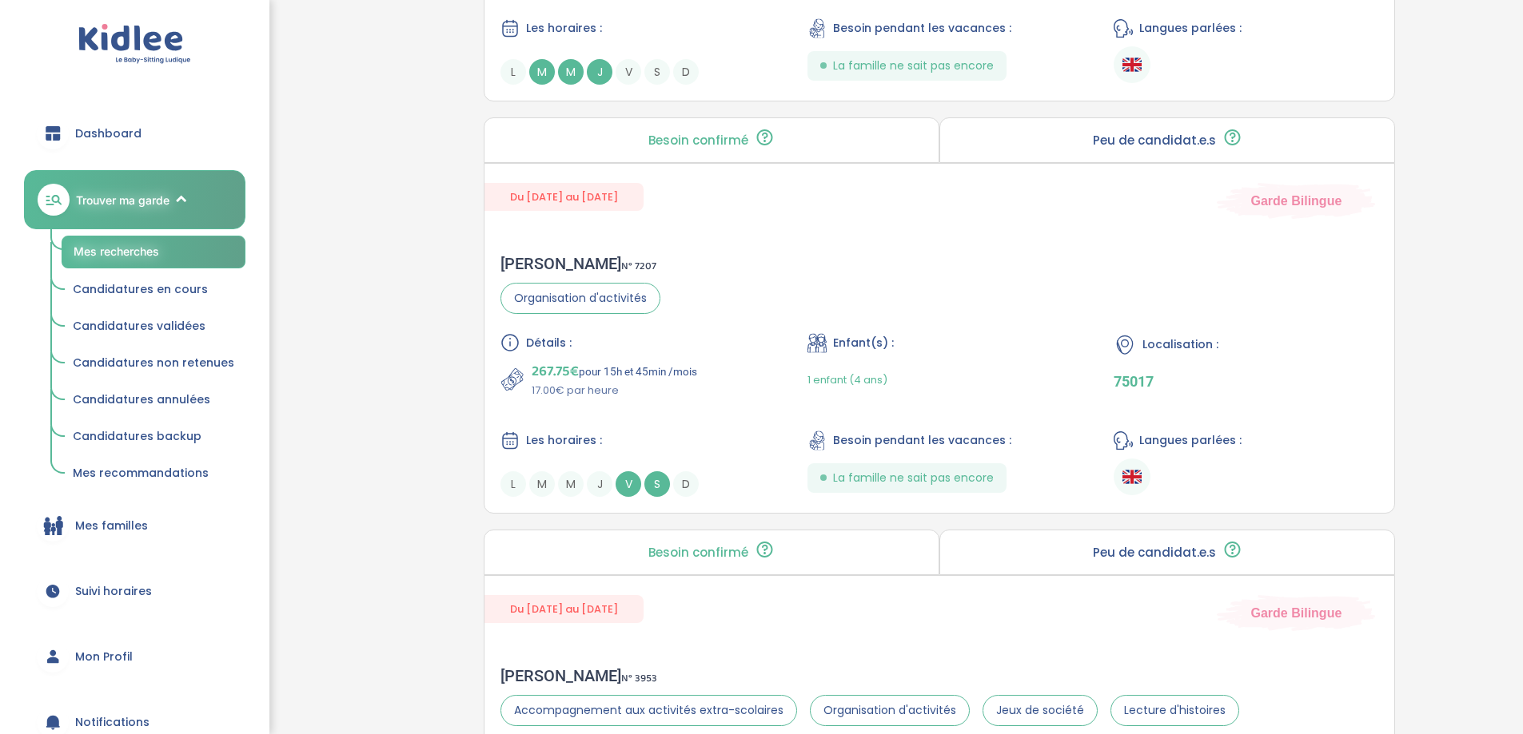
scroll to position [2797, 0]
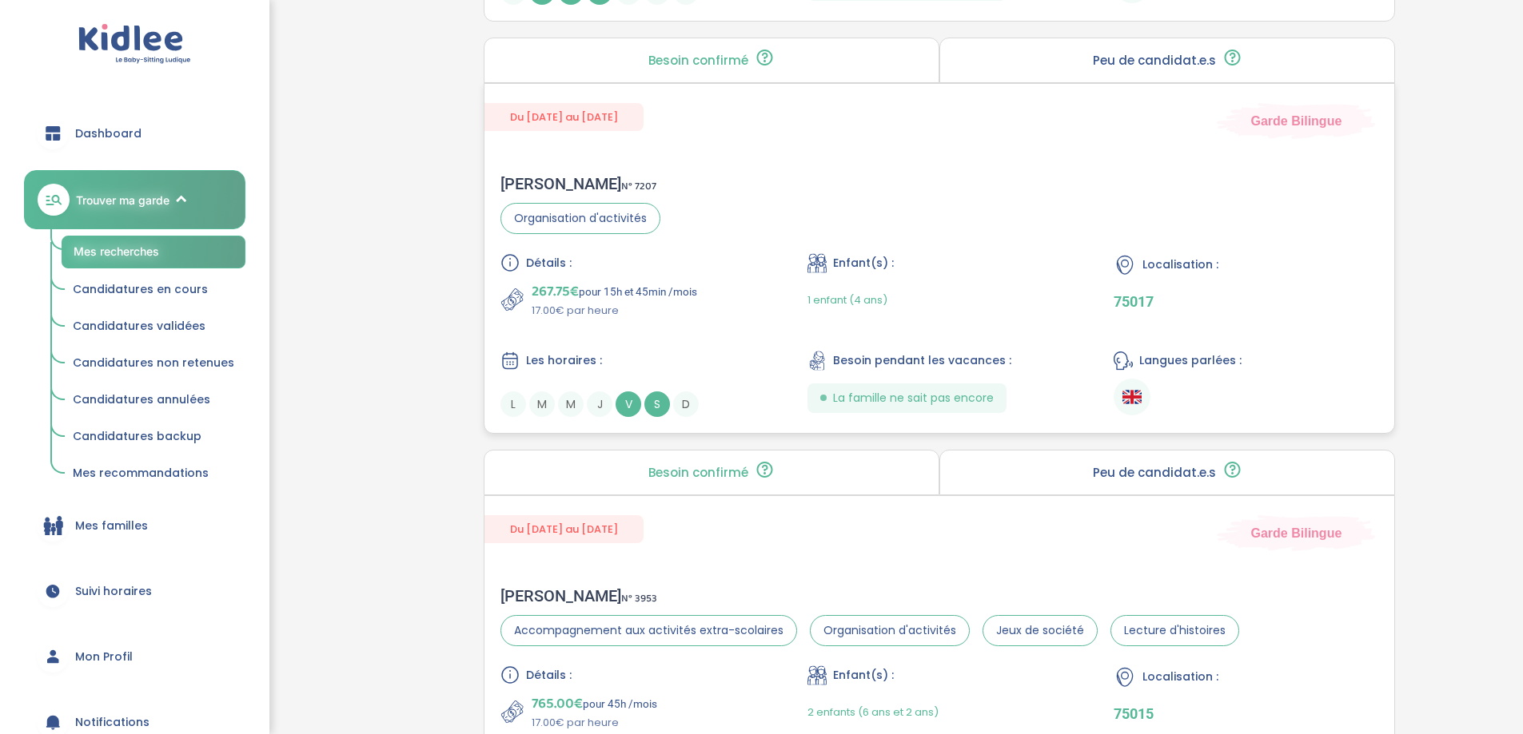
click at [765, 208] on div "Sabah F . N° 7207 Organisation d'activités Détails : 267.75€ pour 15h et 45min …" at bounding box center [939, 295] width 910 height 275
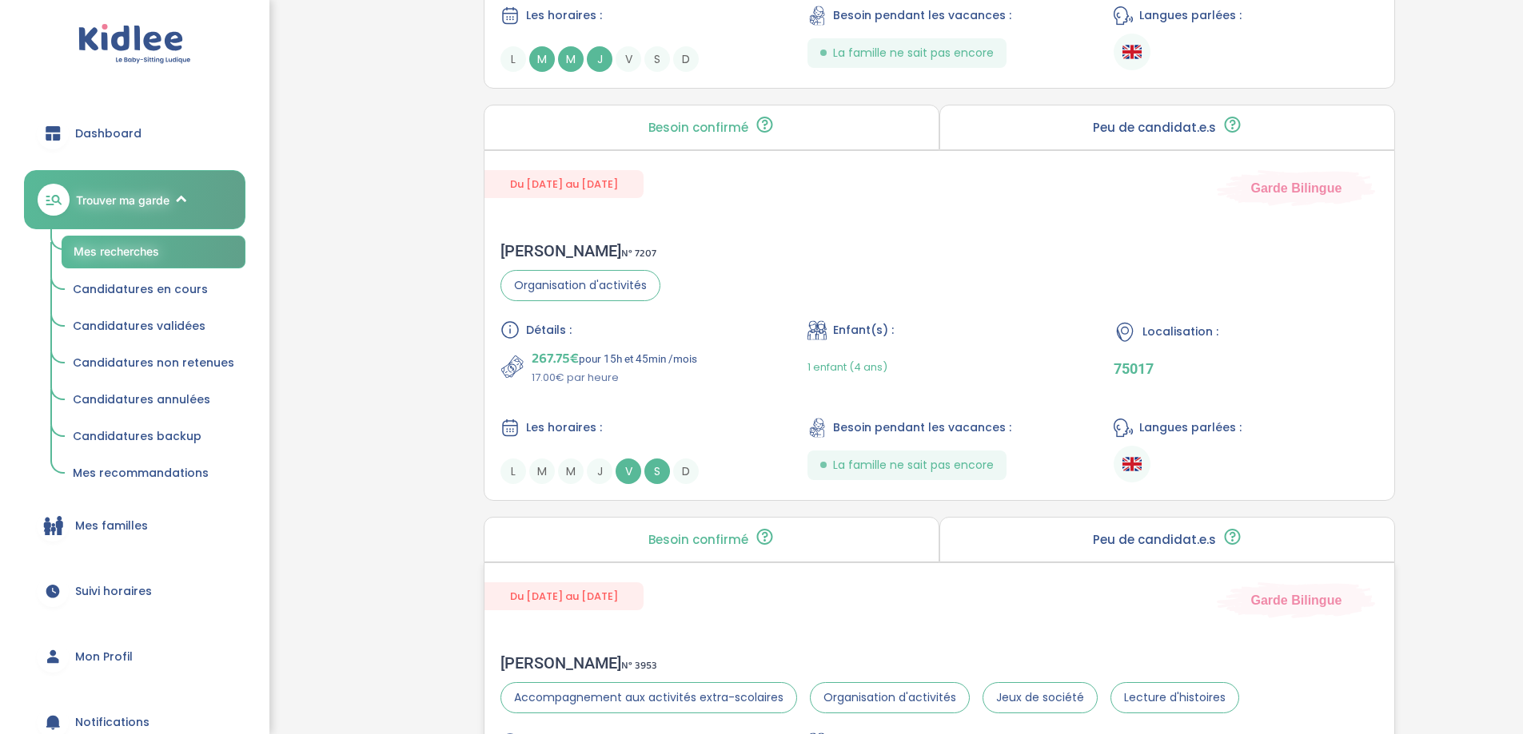
scroll to position [2717, 0]
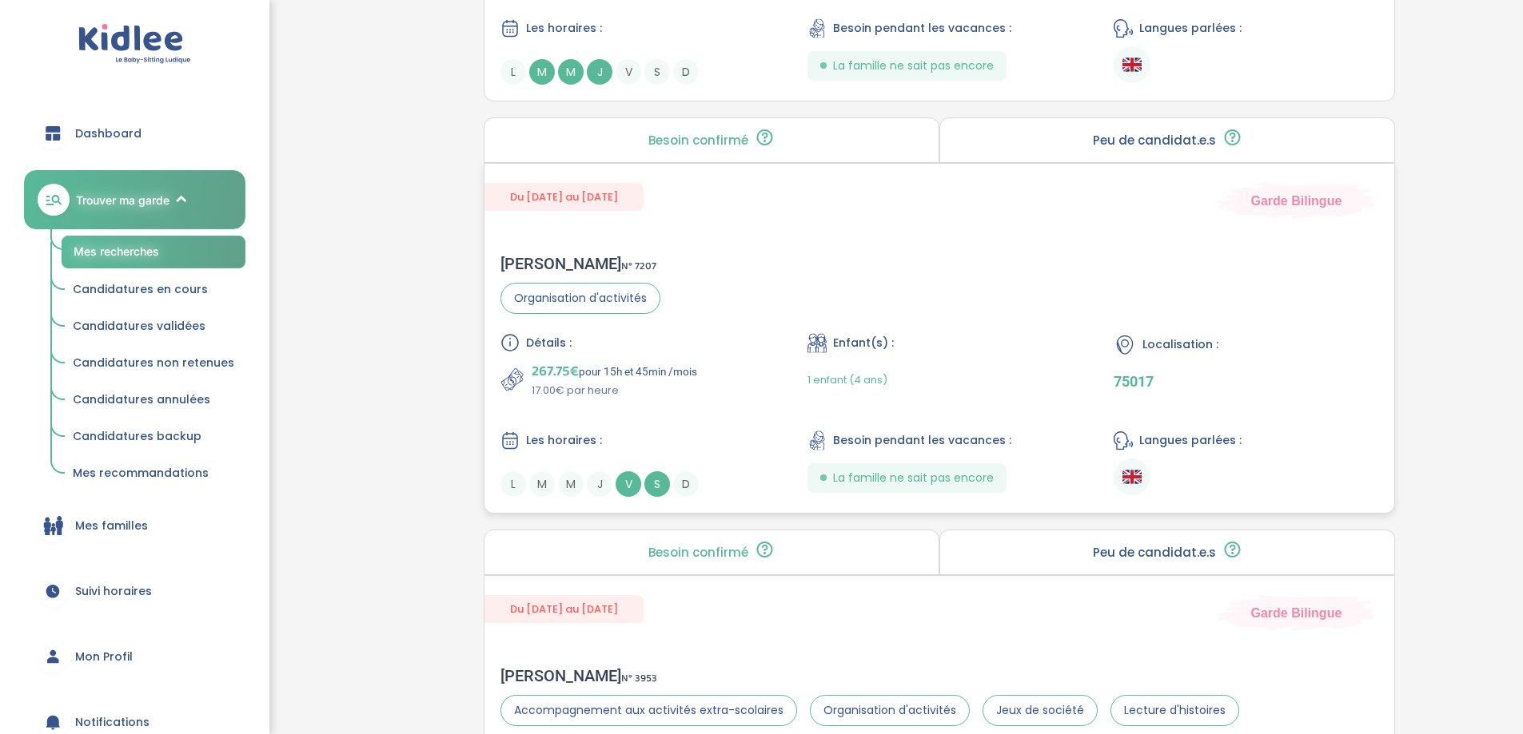
click at [725, 368] on div "267.75€ pour 15h et 45min /mois 17.00€ par heure" at bounding box center [632, 379] width 265 height 38
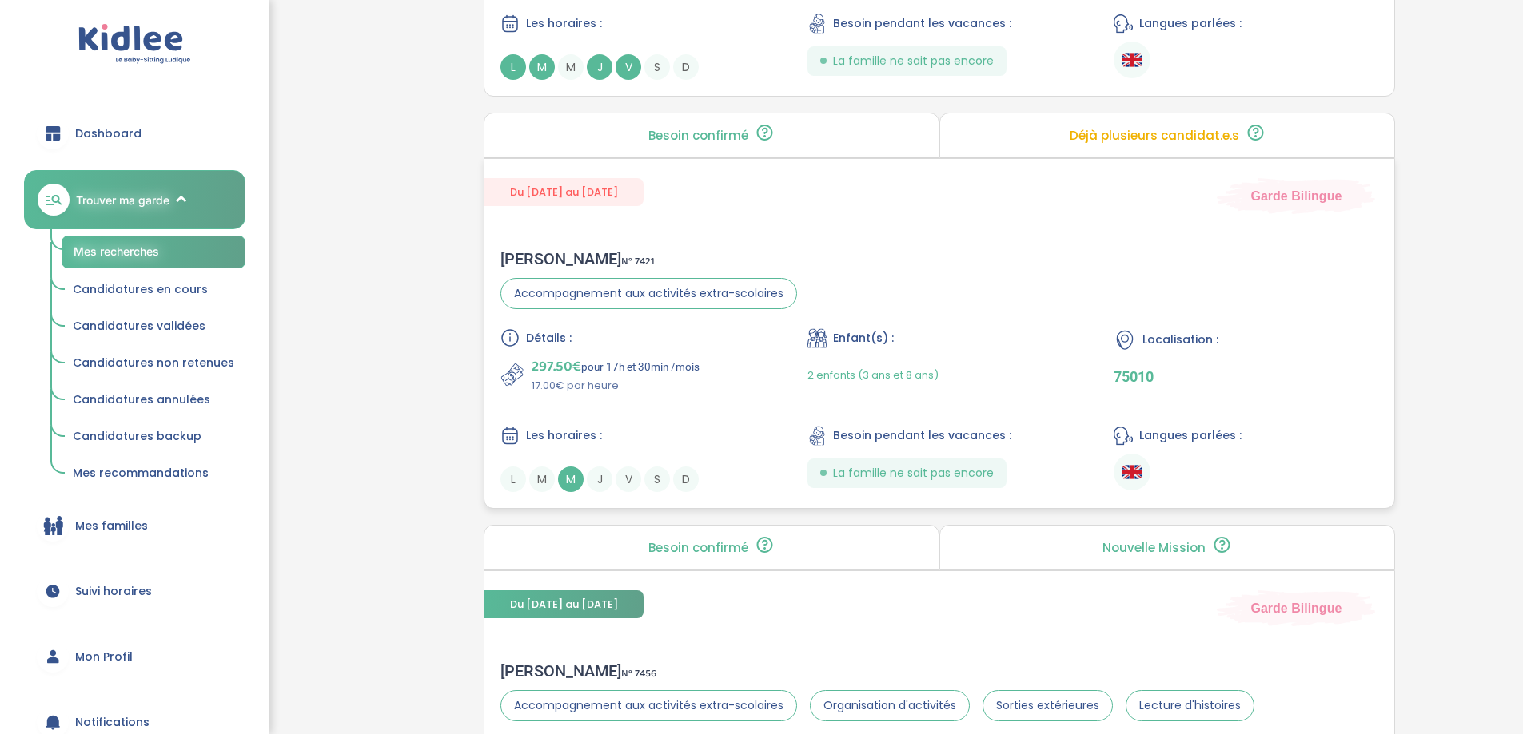
scroll to position [3996, 0]
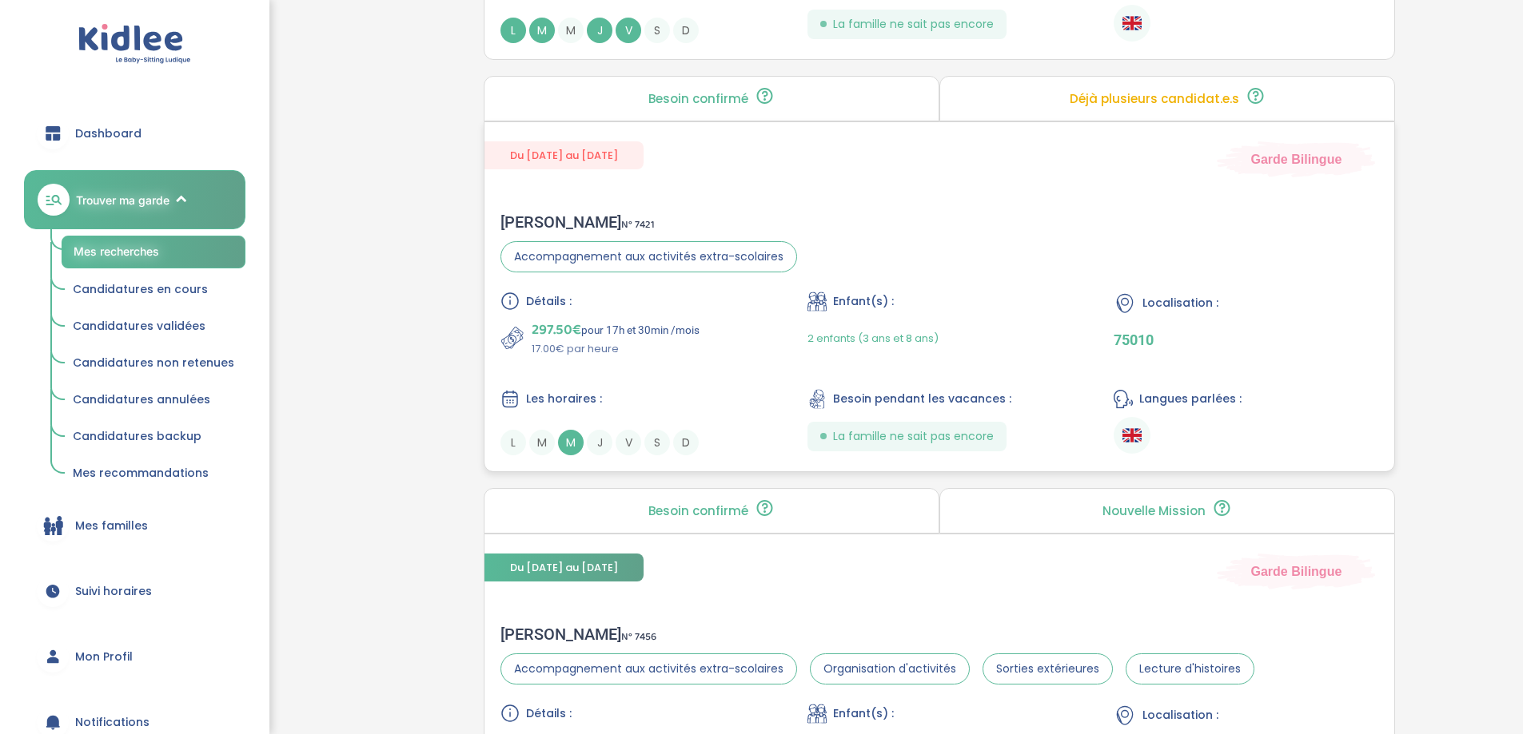
click at [718, 363] on div "Détails : 297.50€ pour 17h et 30min /mois 17.00€ par heure Enfant(s) : 2 enfant…" at bounding box center [939, 374] width 878 height 164
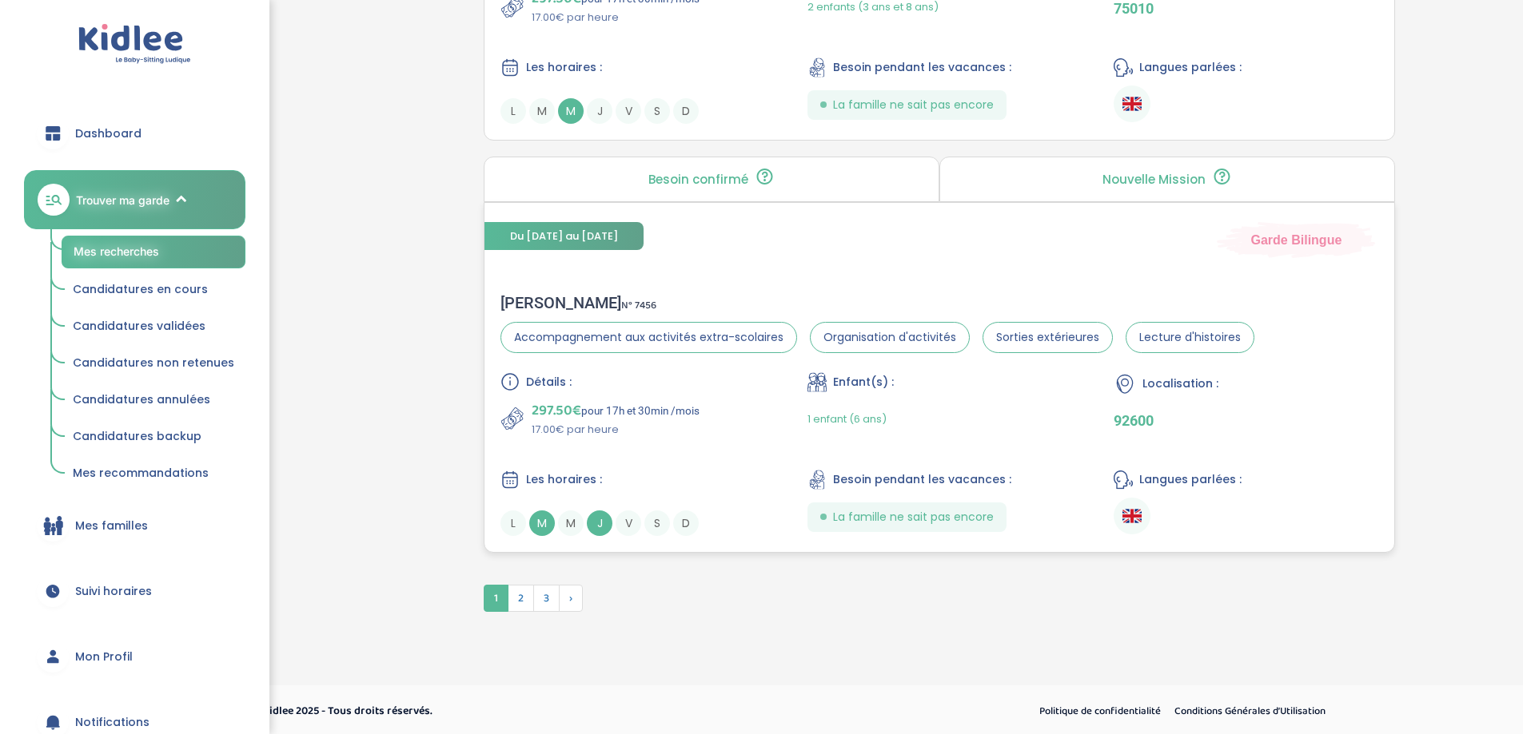
scroll to position [4331, 0]
click at [719, 444] on div "Détails : 297.50€ pour 17h et 30min /mois 17.00€ par heure Enfant(s) : 1 enfant…" at bounding box center [939, 451] width 878 height 164
click at [529, 595] on span "2" at bounding box center [521, 595] width 26 height 27
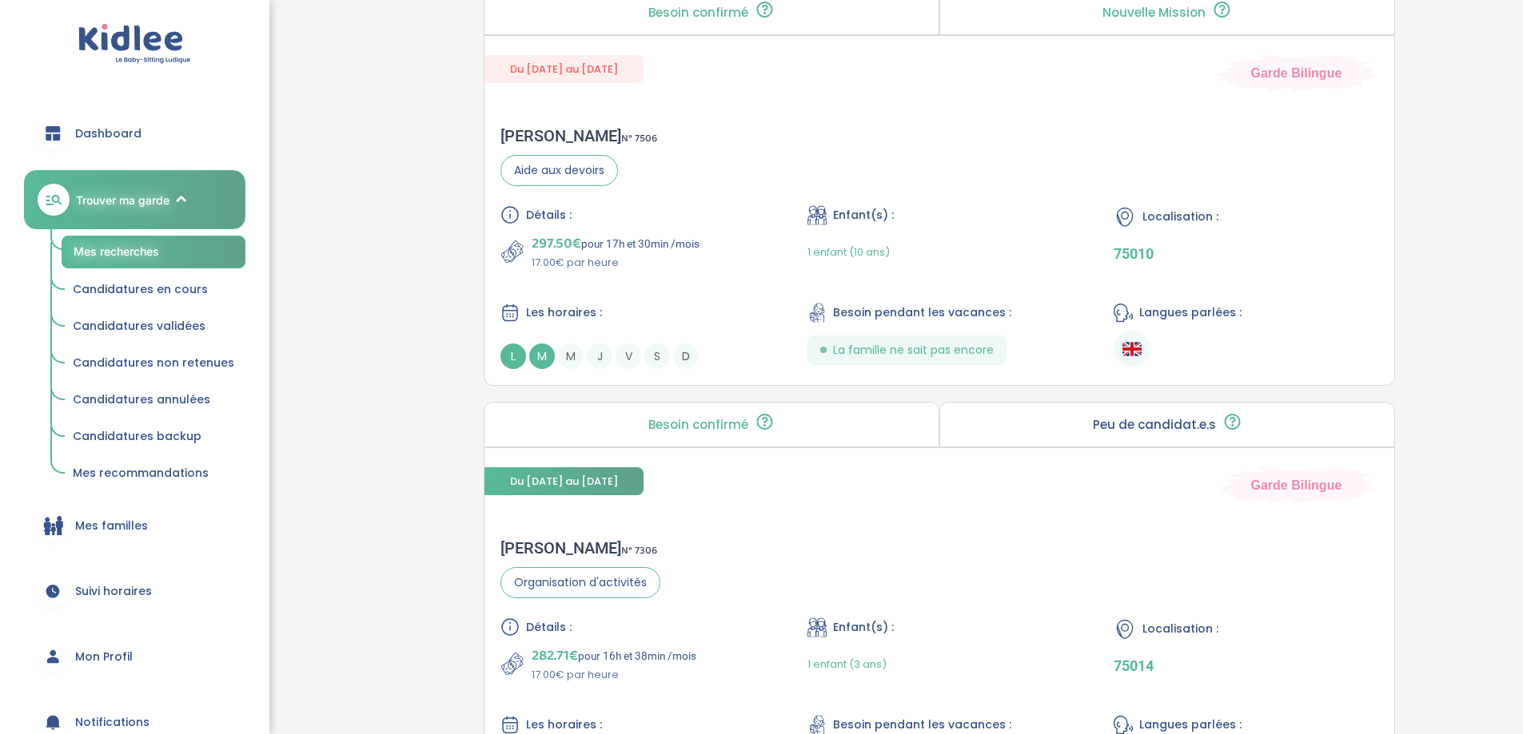
scroll to position [2478, 0]
click at [1002, 249] on div "1 enfant (10 ans)" at bounding box center [939, 252] width 265 height 38
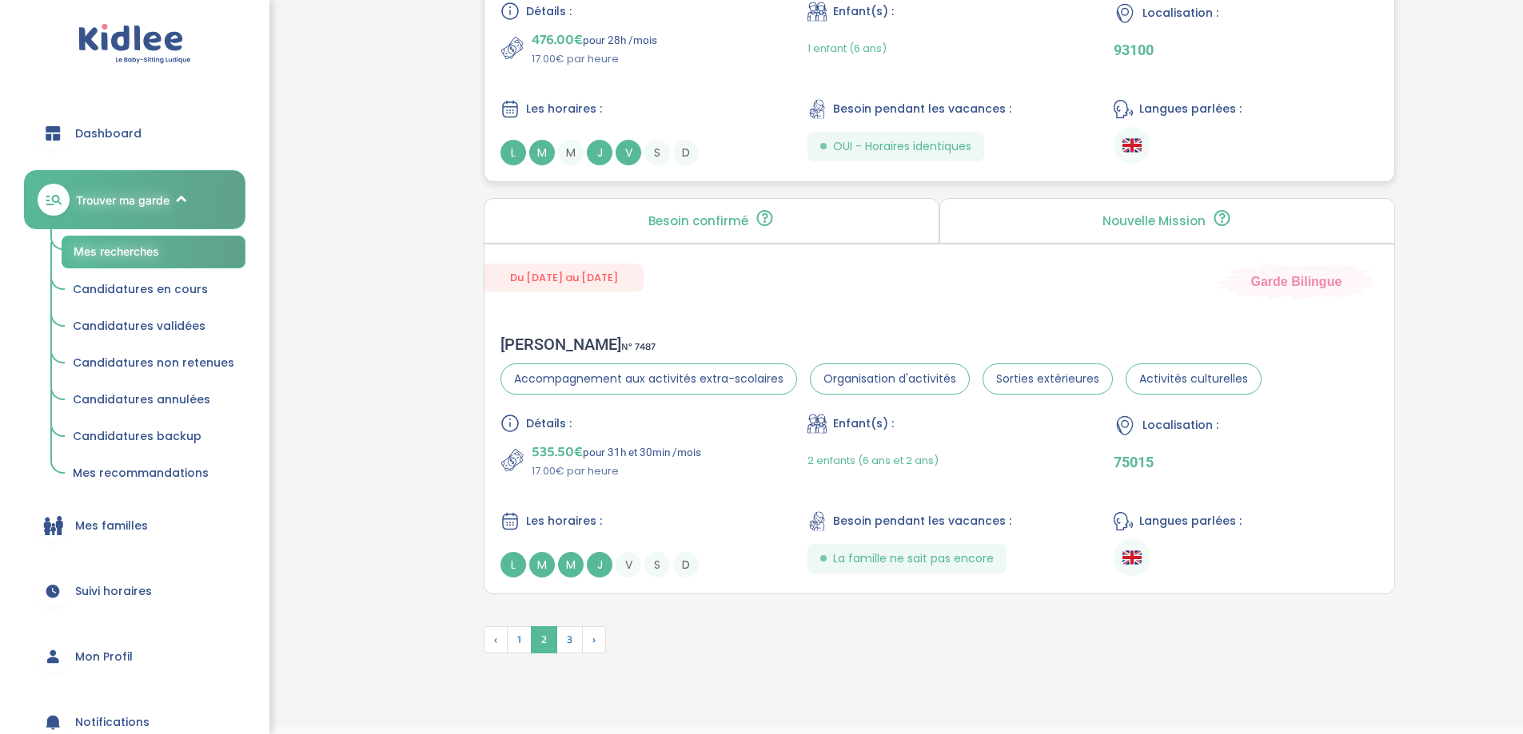
scroll to position [4375, 0]
click at [578, 626] on span "3" at bounding box center [569, 639] width 26 height 27
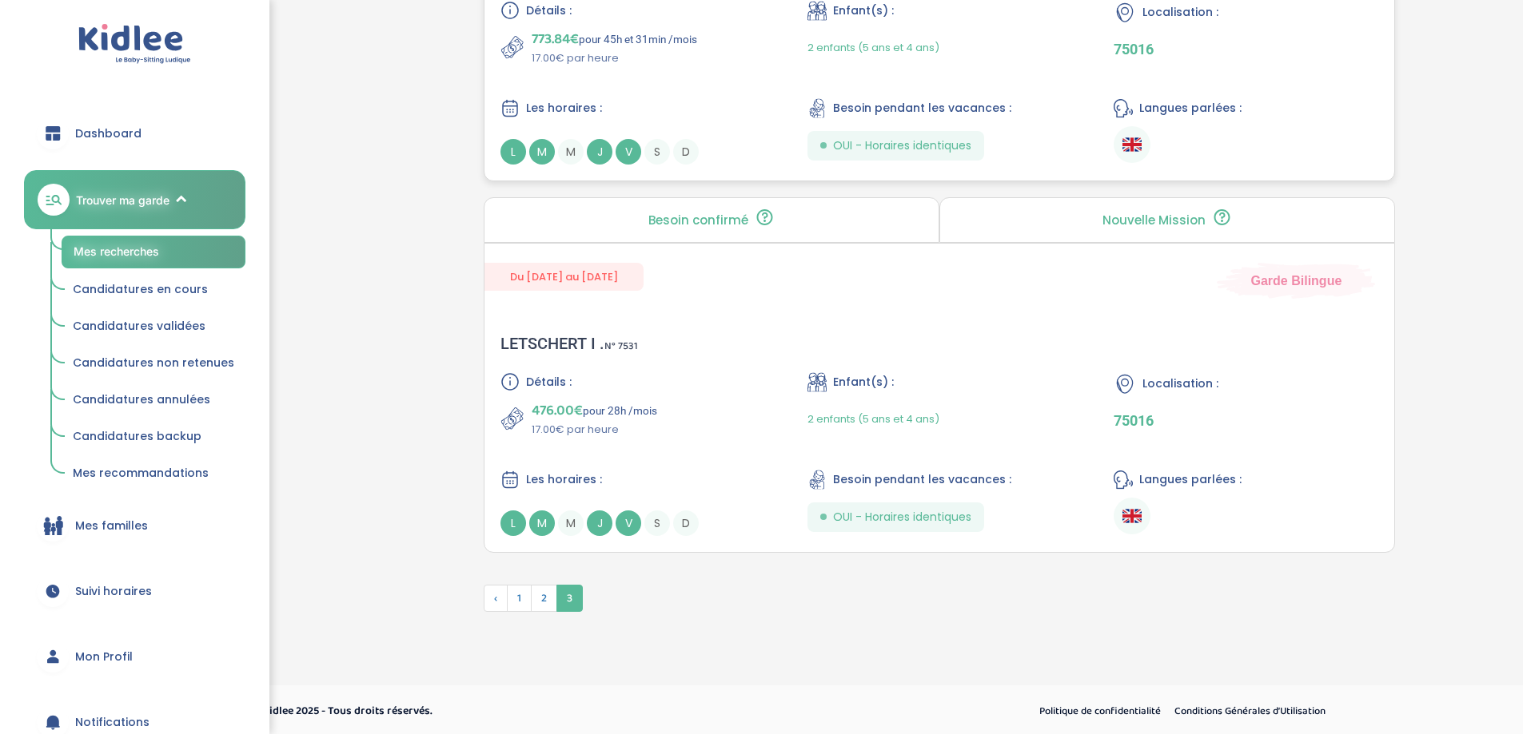
scroll to position [3056, 0]
click at [522, 597] on span "1" at bounding box center [519, 595] width 25 height 27
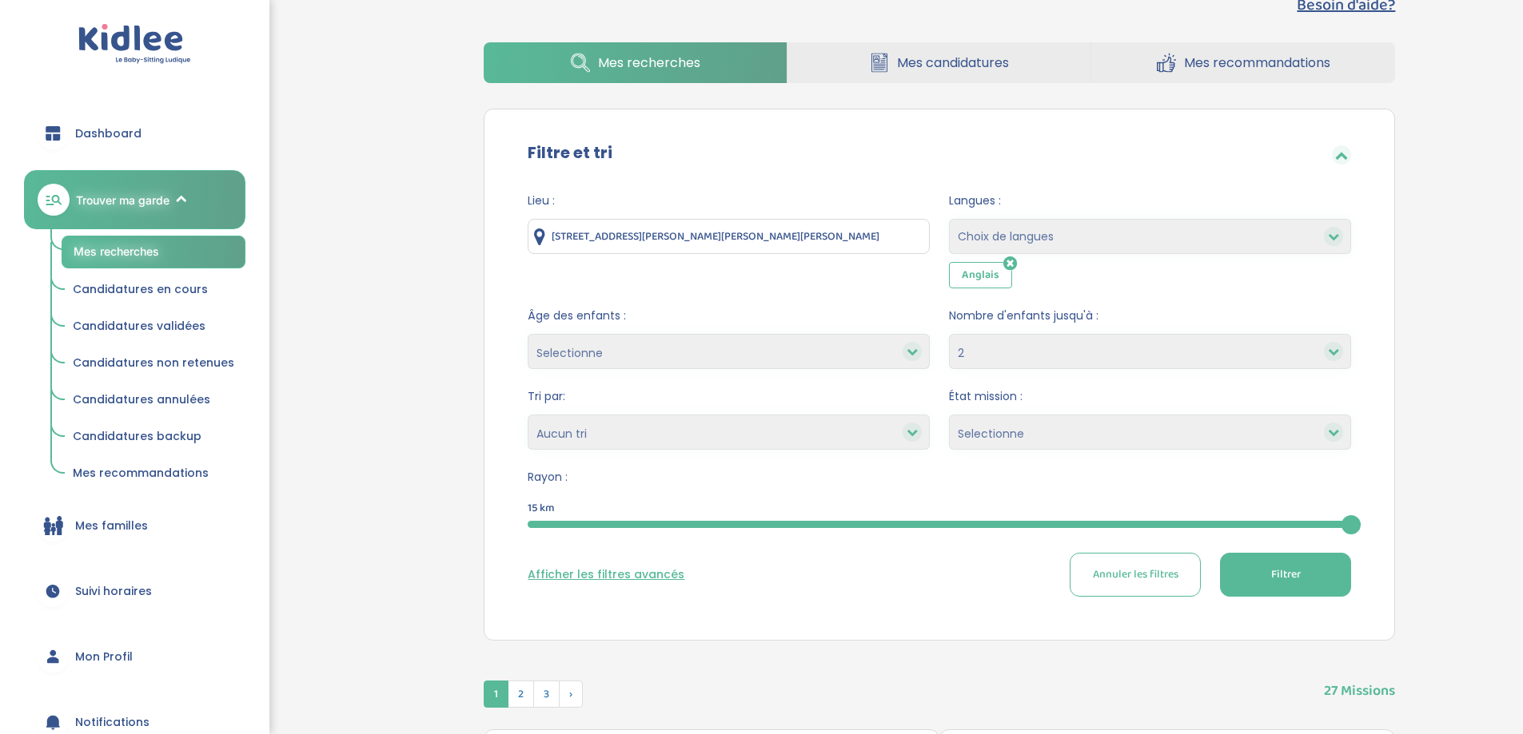
scroll to position [80, 0]
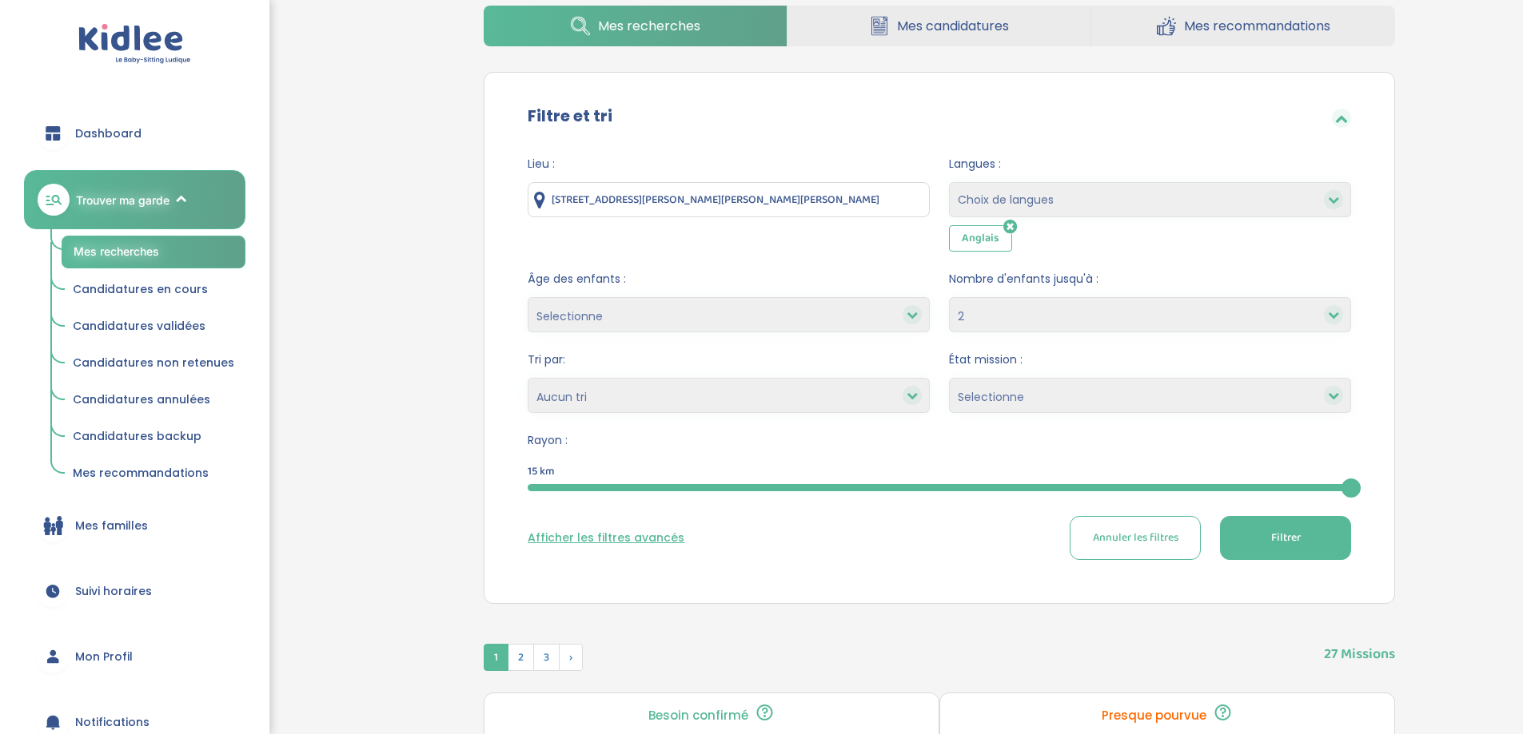
click at [1000, 204] on select "Choix de langues Allemand Anglais Arabe Espagnol Italien Russe Français Coréen" at bounding box center [1150, 199] width 402 height 35
click at [978, 399] on select "Selectionne Nouvelle Mission Peu de candidat.e.s Déjà plusieurs candidat.e.s Pr…" at bounding box center [1150, 395] width 402 height 35
click at [675, 409] on select "Heures par semaine (croissant) Heures par semaine (décroissant) Date de démarra…" at bounding box center [728, 395] width 402 height 35
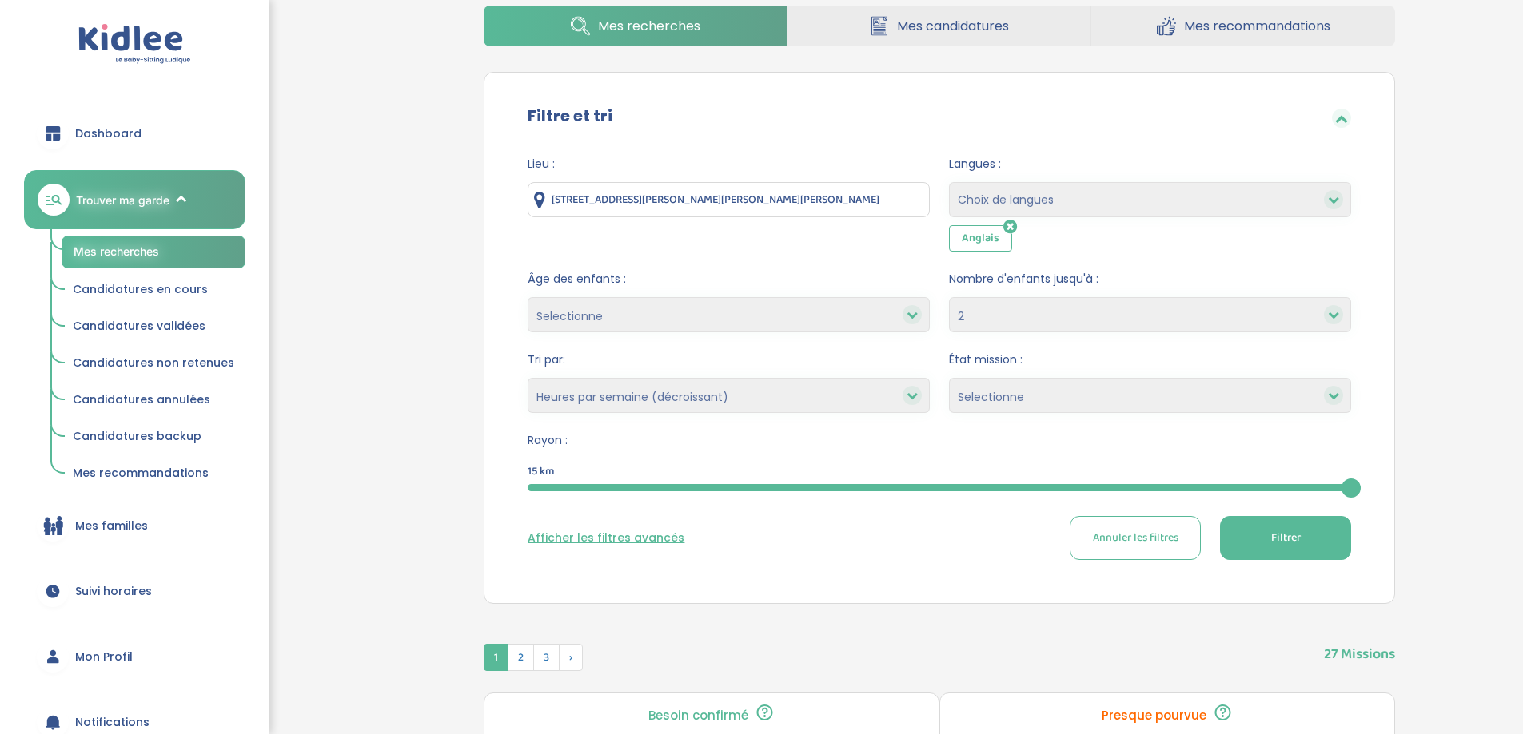
click at [527, 378] on select "Heures par semaine (croissant) Heures par semaine (décroissant) Date de démarra…" at bounding box center [728, 395] width 402 height 35
click at [1295, 552] on button "Filtrer" at bounding box center [1285, 538] width 131 height 44
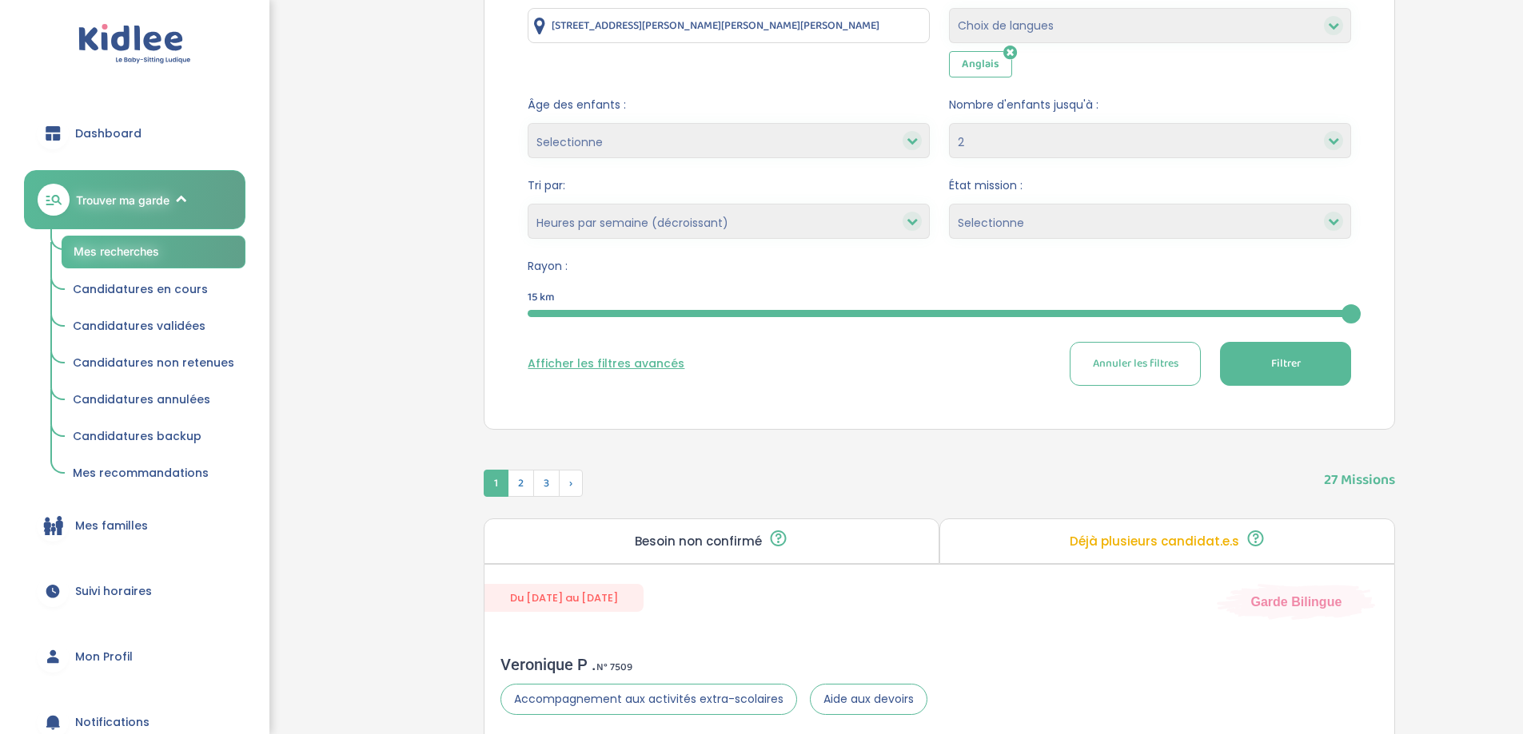
scroll to position [240, 0]
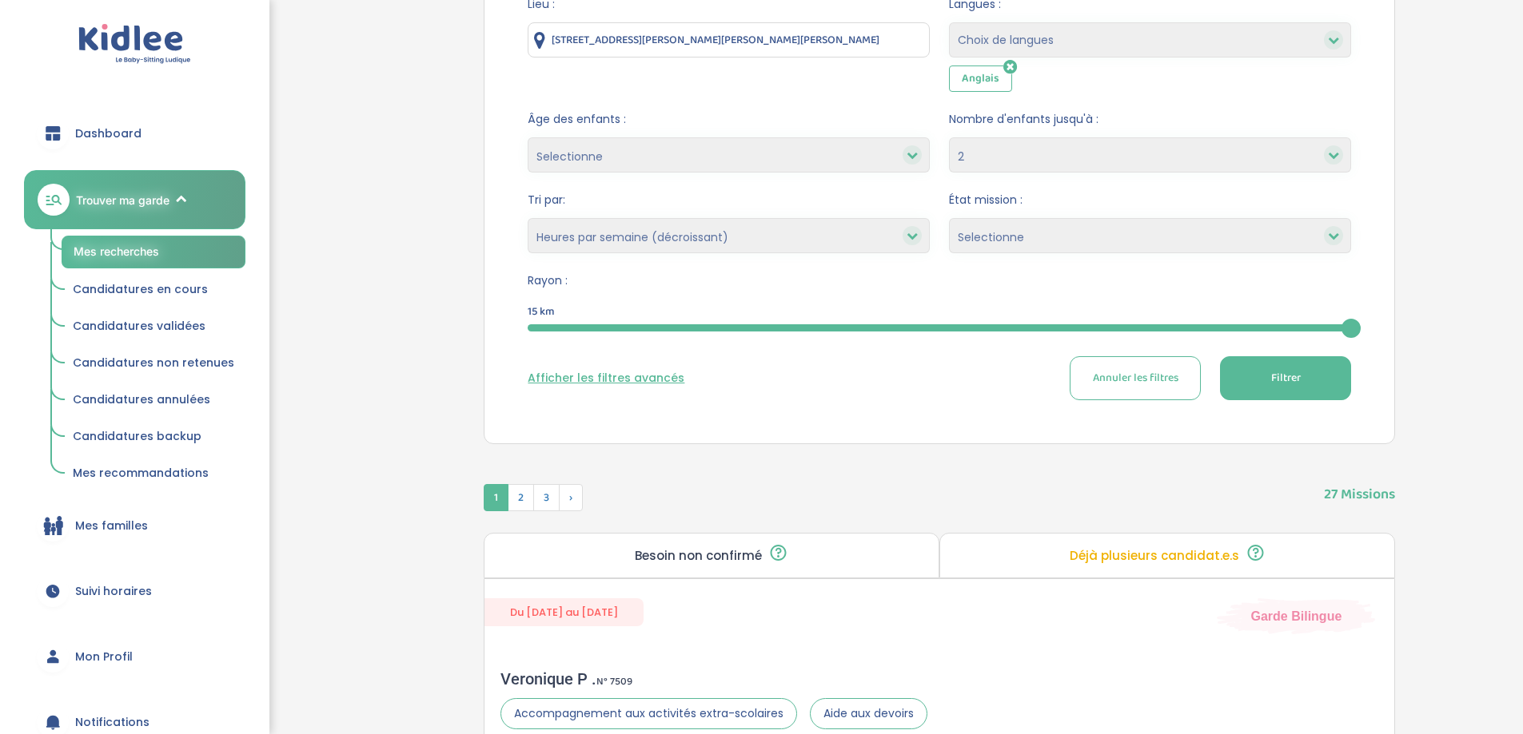
click at [681, 243] on select "Heures par semaine (croissant) Heures par semaine (décroissant) Date de démarra…" at bounding box center [728, 235] width 402 height 35
select select "hours_asc"
click at [527, 218] on select "Heures par semaine (croissant) Heures par semaine (décroissant) Date de démarra…" at bounding box center [728, 235] width 402 height 35
click at [1317, 383] on button "Filtrer" at bounding box center [1285, 378] width 131 height 44
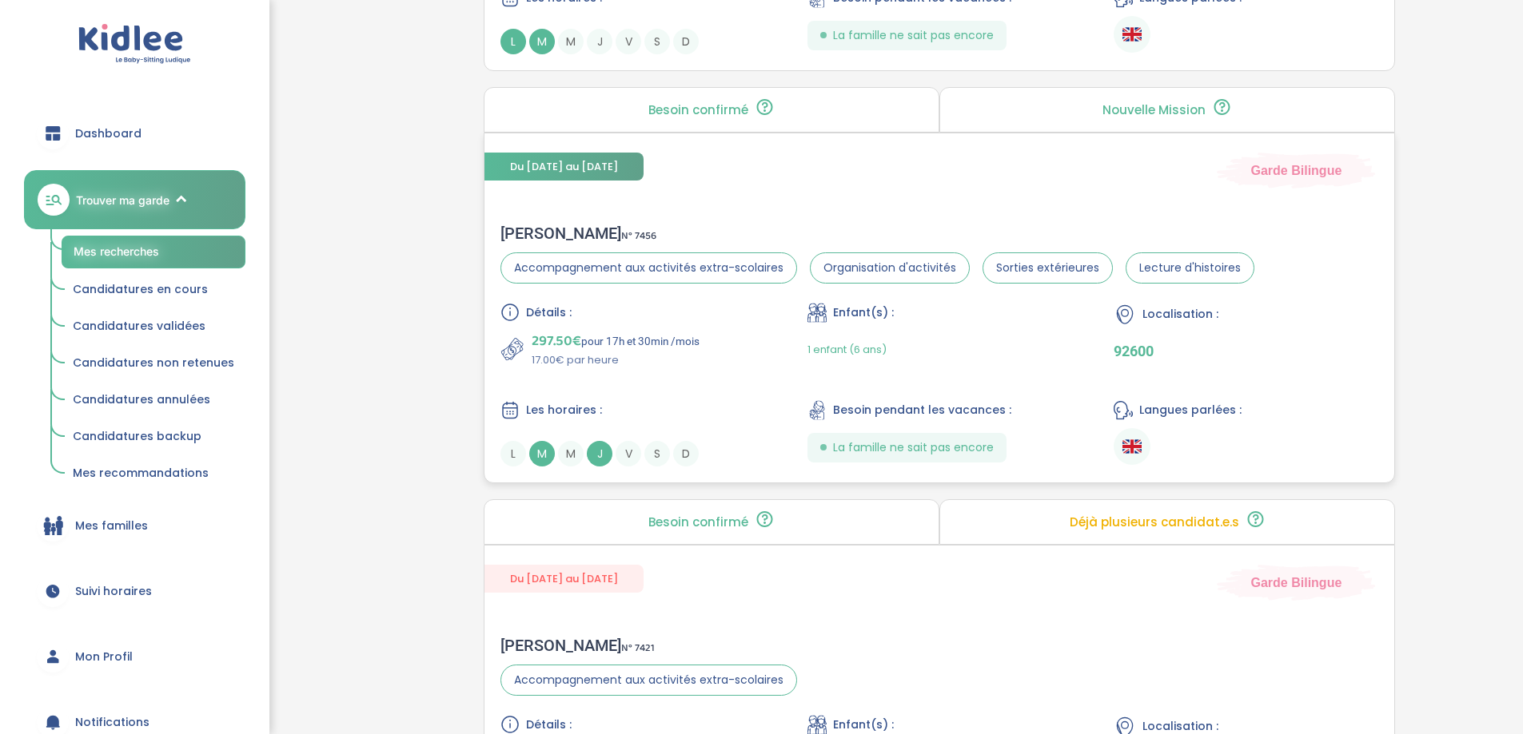
scroll to position [2797, 0]
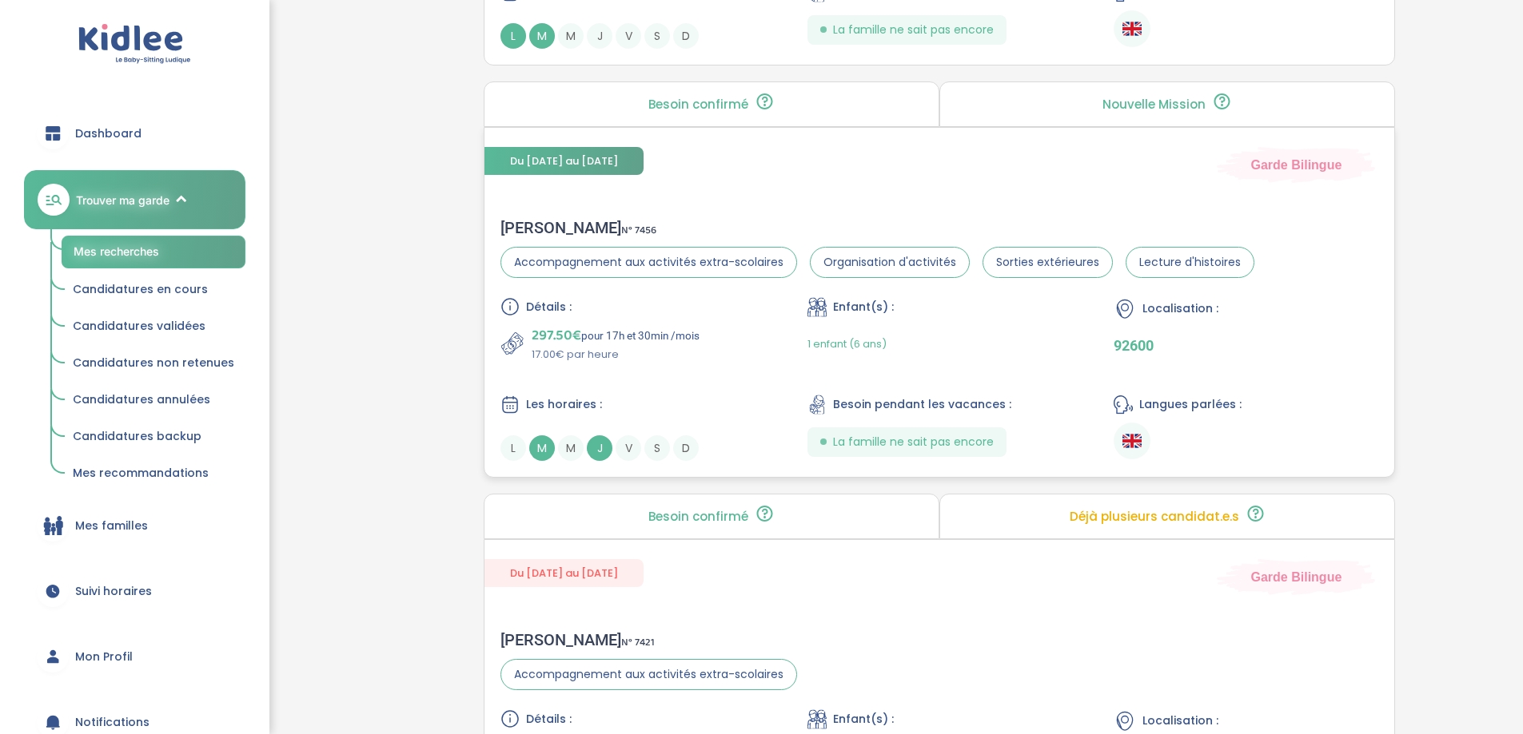
click at [754, 395] on div "Les horaires :" at bounding box center [632, 405] width 265 height 20
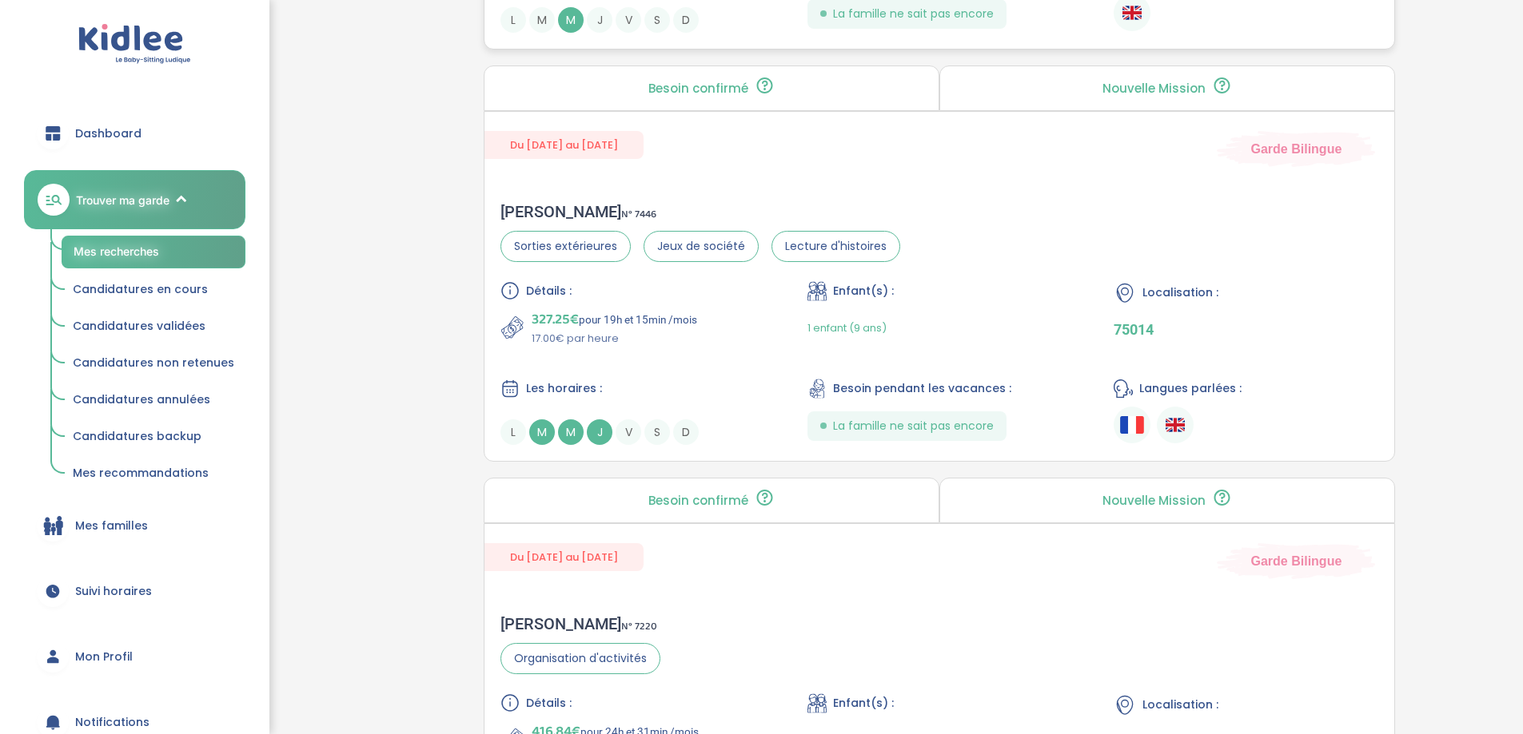
scroll to position [3676, 0]
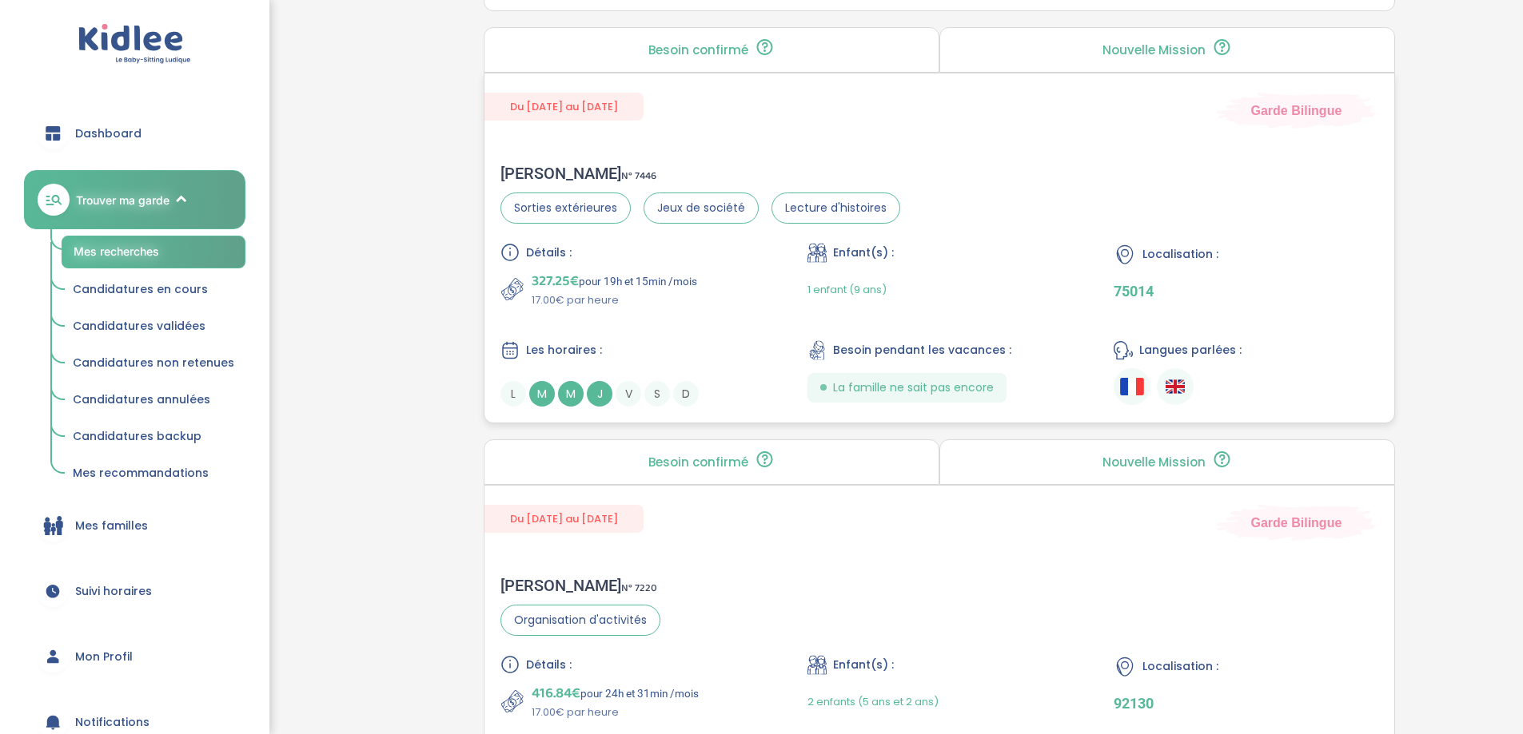
click at [1033, 212] on div "Vincent C . N° 7446 Sorties extérieures Jeux de société Lecture d'histoires Dét…" at bounding box center [939, 285] width 910 height 275
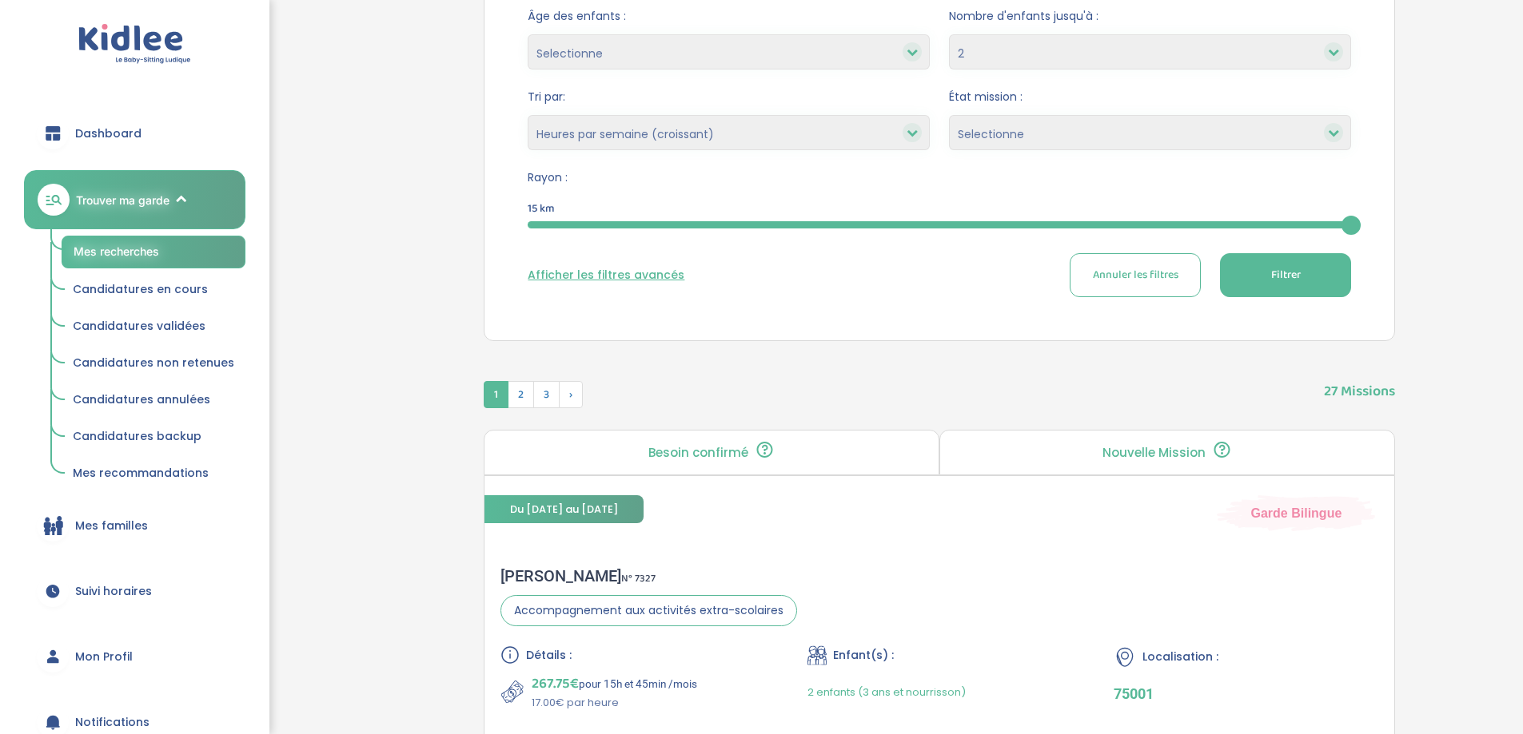
scroll to position [379, 0]
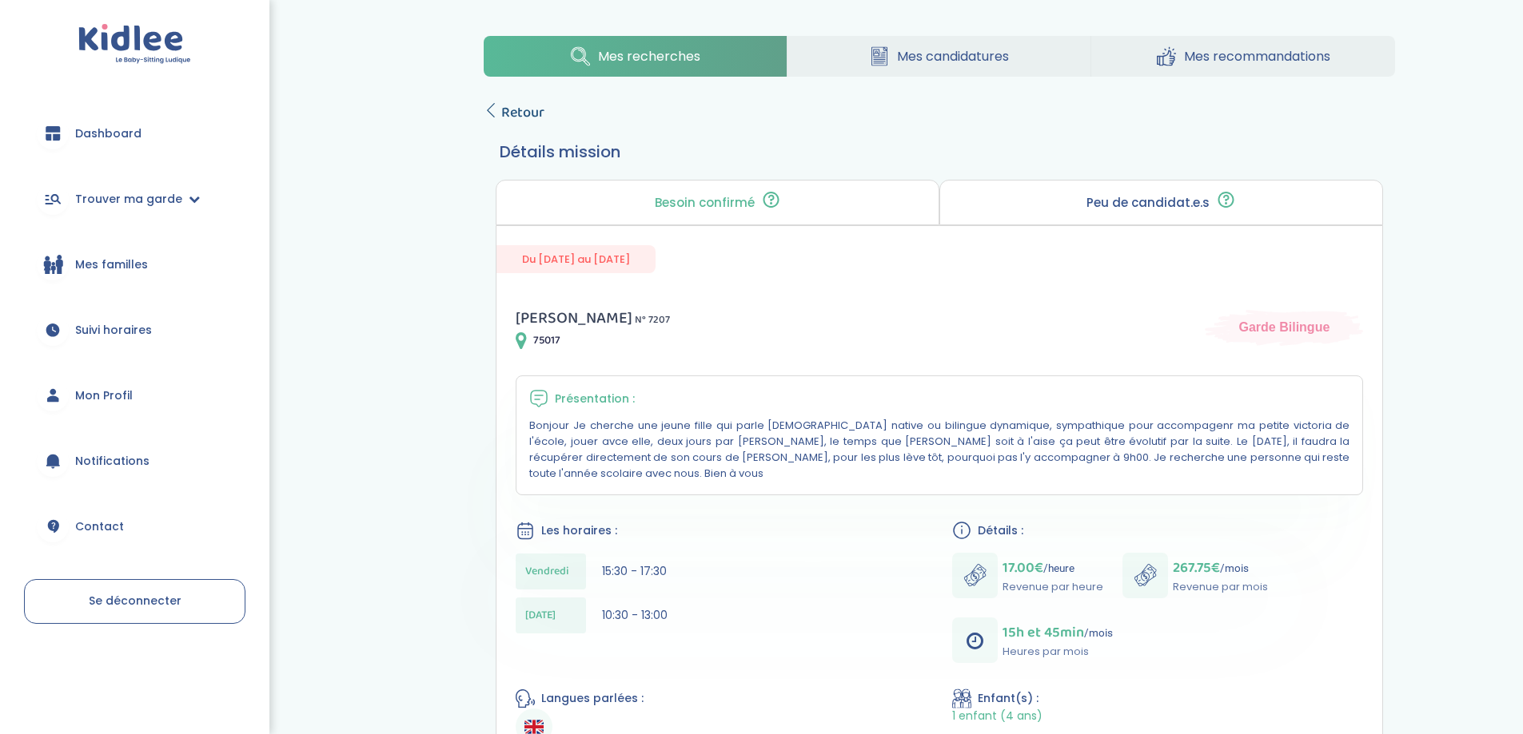
click at [497, 107] on icon at bounding box center [491, 110] width 14 height 14
click at [489, 109] on icon at bounding box center [491, 110] width 14 height 14
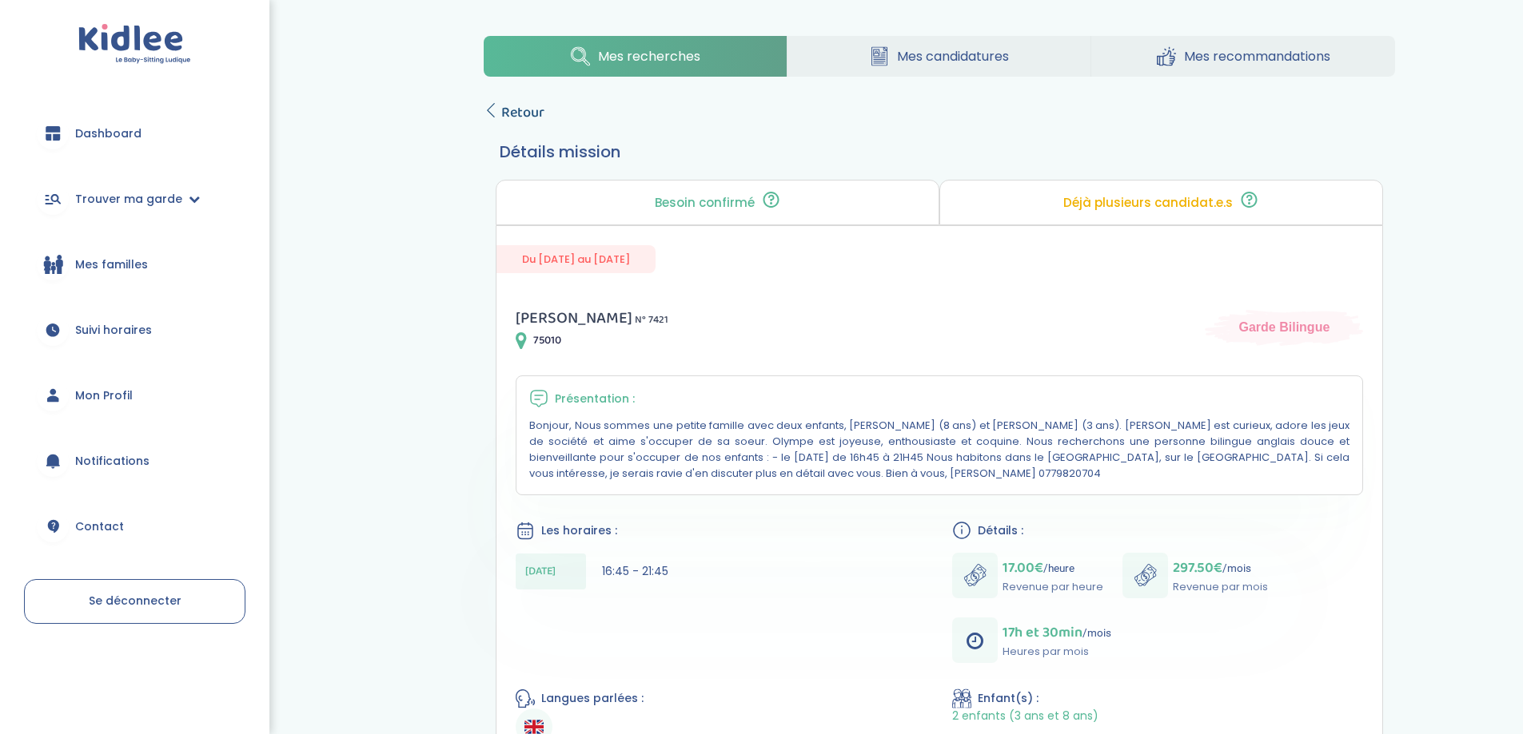
click at [524, 118] on span "Retour" at bounding box center [522, 113] width 43 height 22
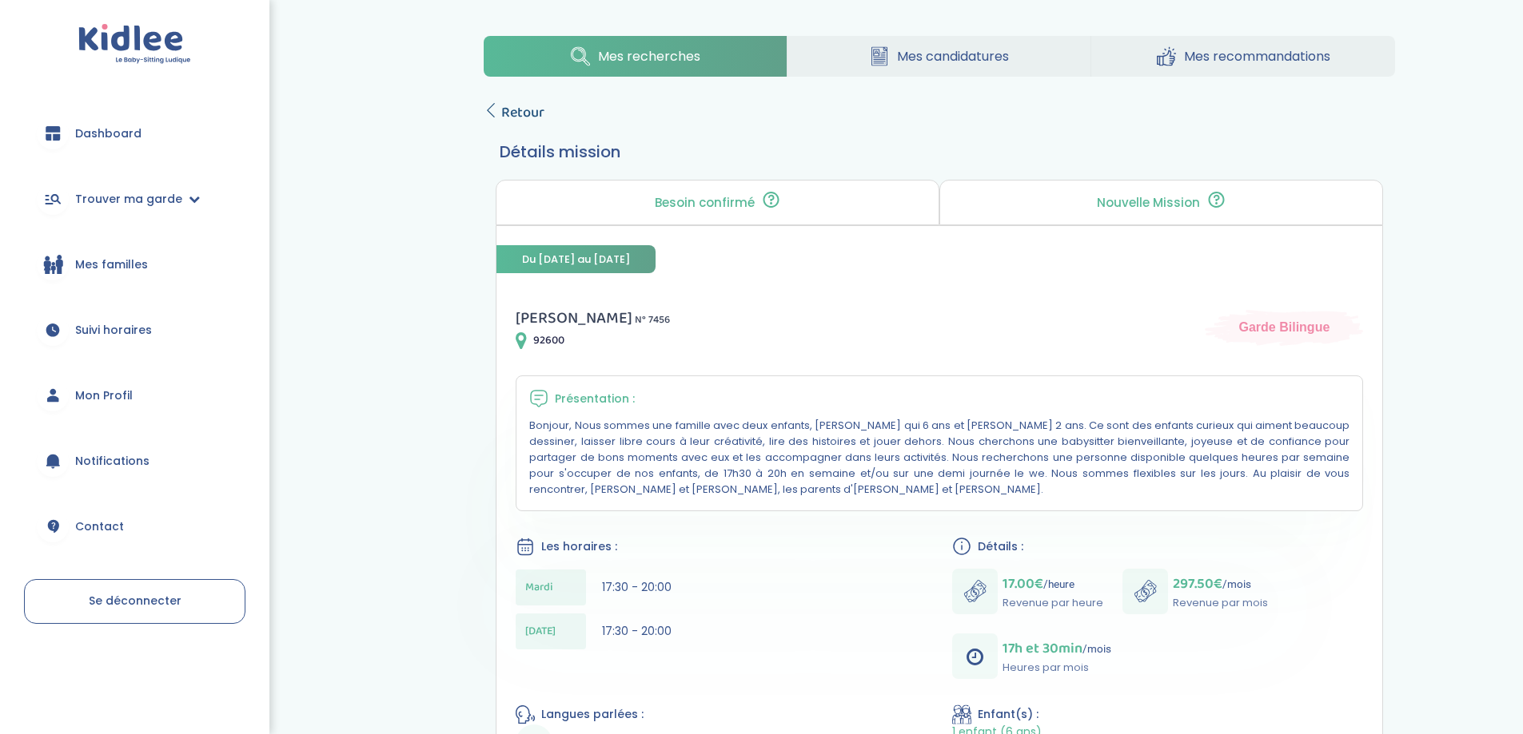
click at [511, 116] on span "Retour" at bounding box center [522, 113] width 43 height 22
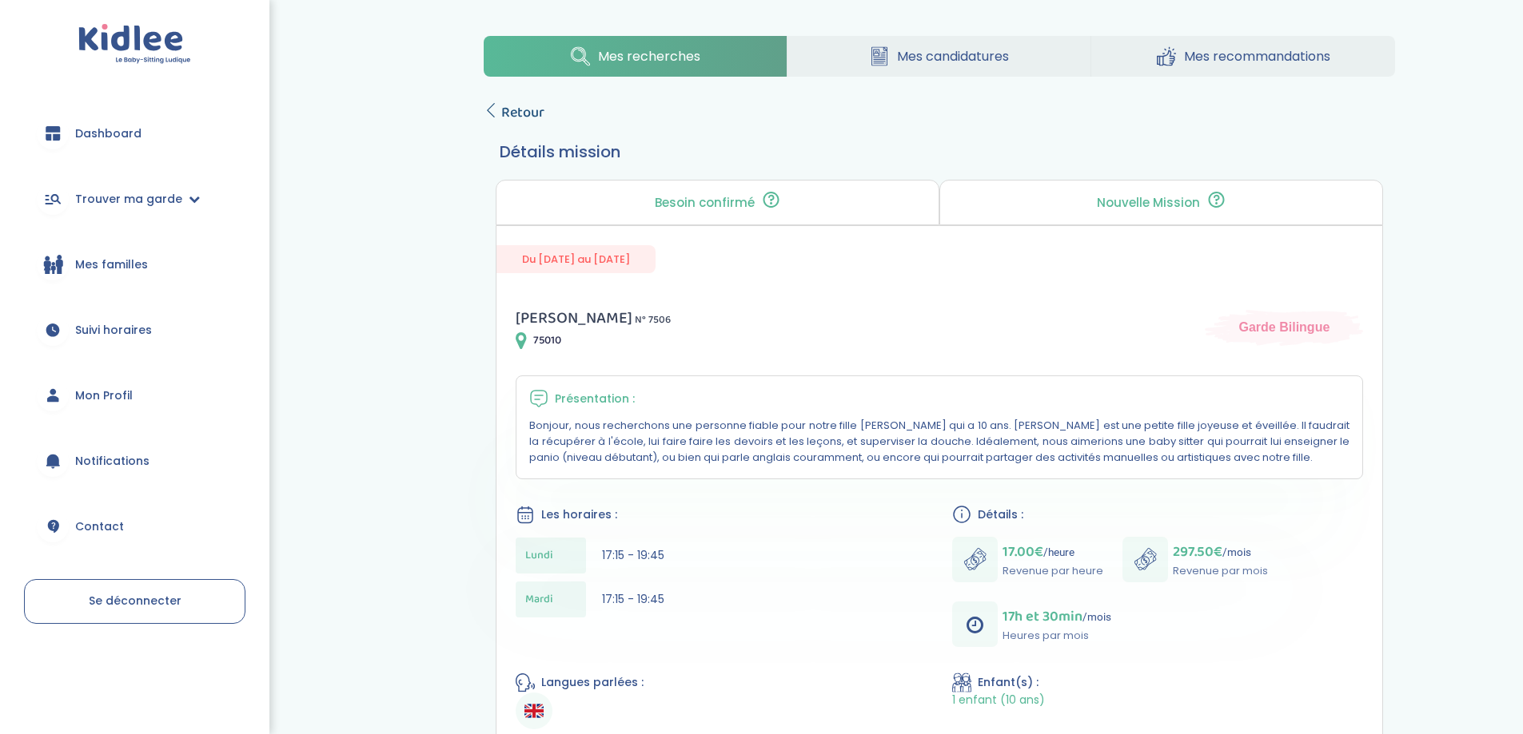
click at [492, 113] on icon at bounding box center [491, 110] width 14 height 14
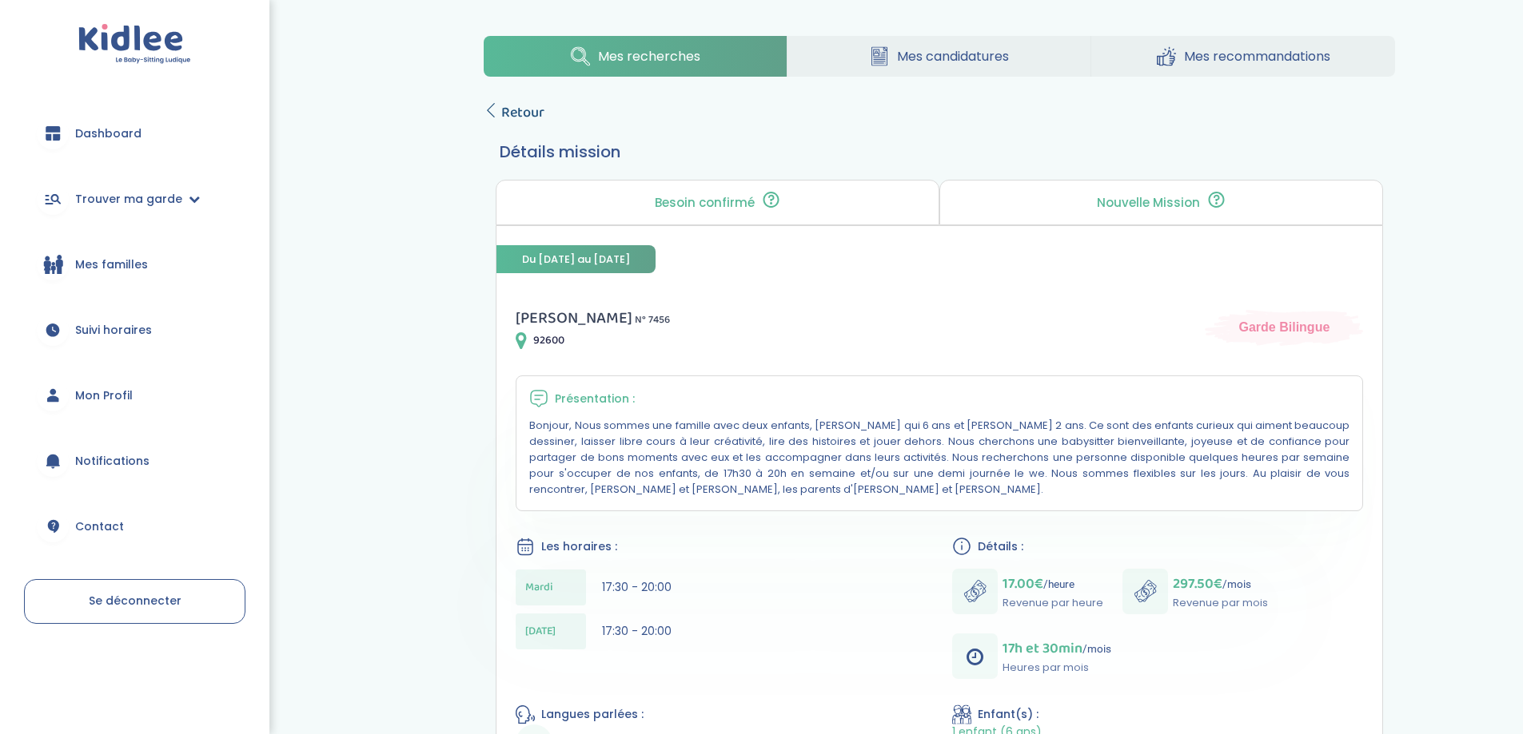
click at [499, 106] on link "Retour" at bounding box center [514, 113] width 61 height 22
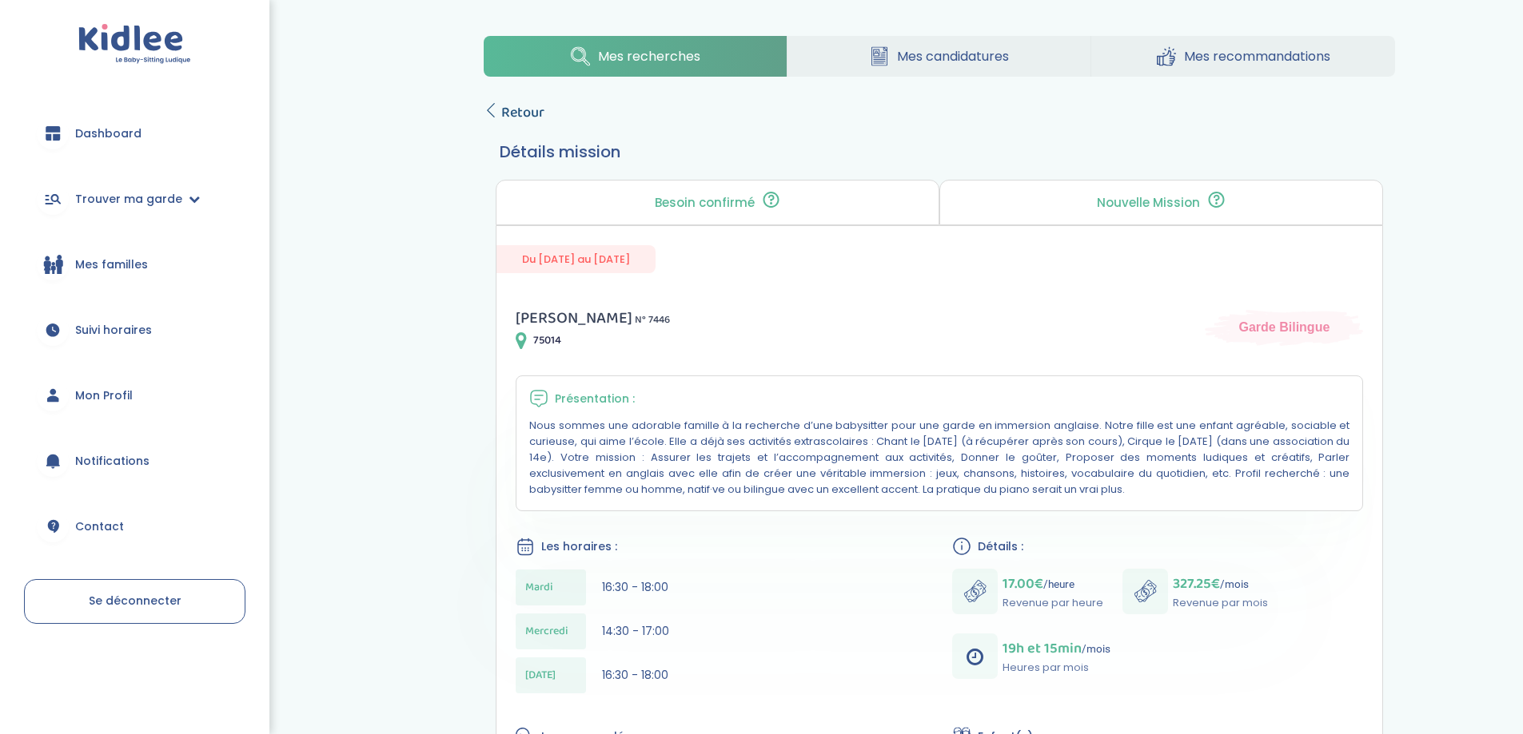
click at [501, 114] on span "Retour" at bounding box center [522, 113] width 43 height 22
